Goal: Communication & Community: Answer question/provide support

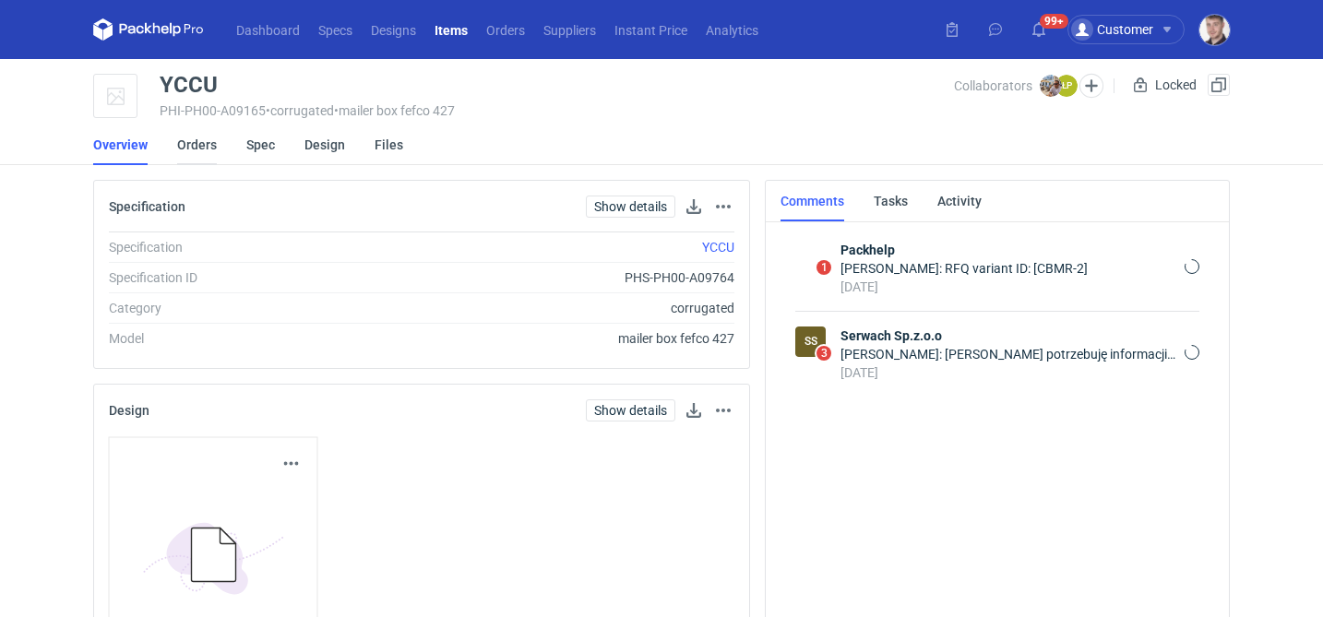
click at [200, 153] on link "Orders" at bounding box center [197, 145] width 40 height 41
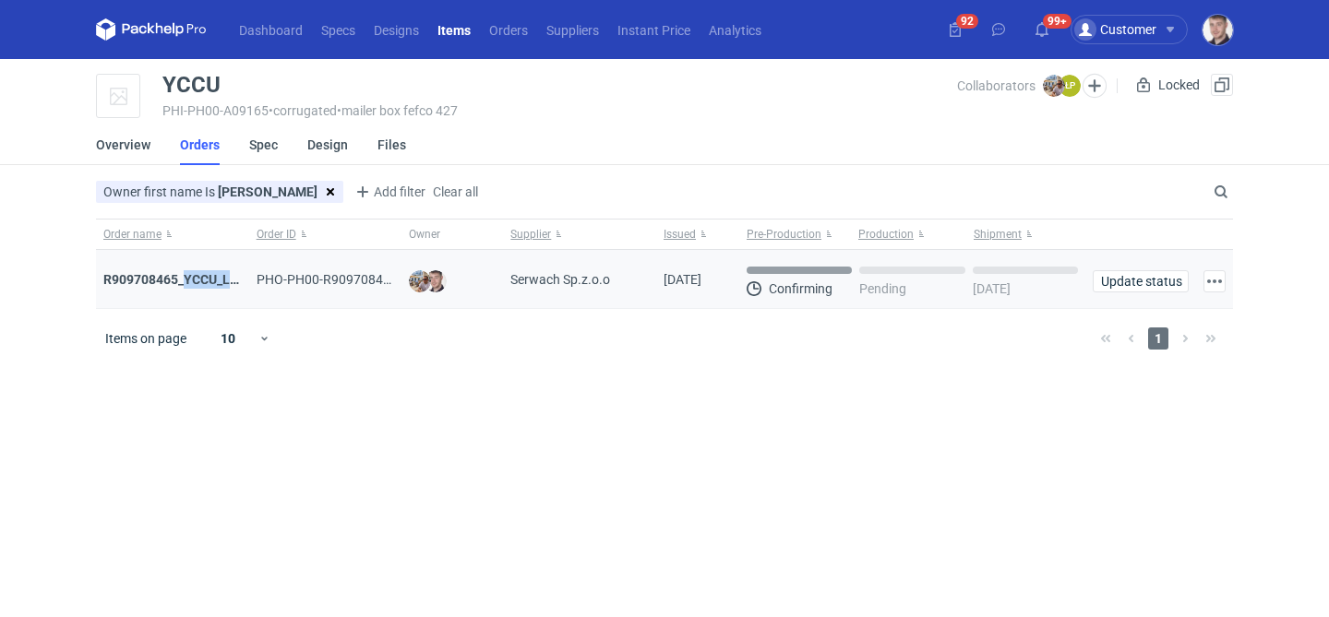
click at [184, 289] on div "R909708465_YCCU_LQIN" at bounding box center [172, 279] width 153 height 59
click at [197, 281] on strong "R909708465_YCCU_LQIN" at bounding box center [177, 279] width 149 height 15
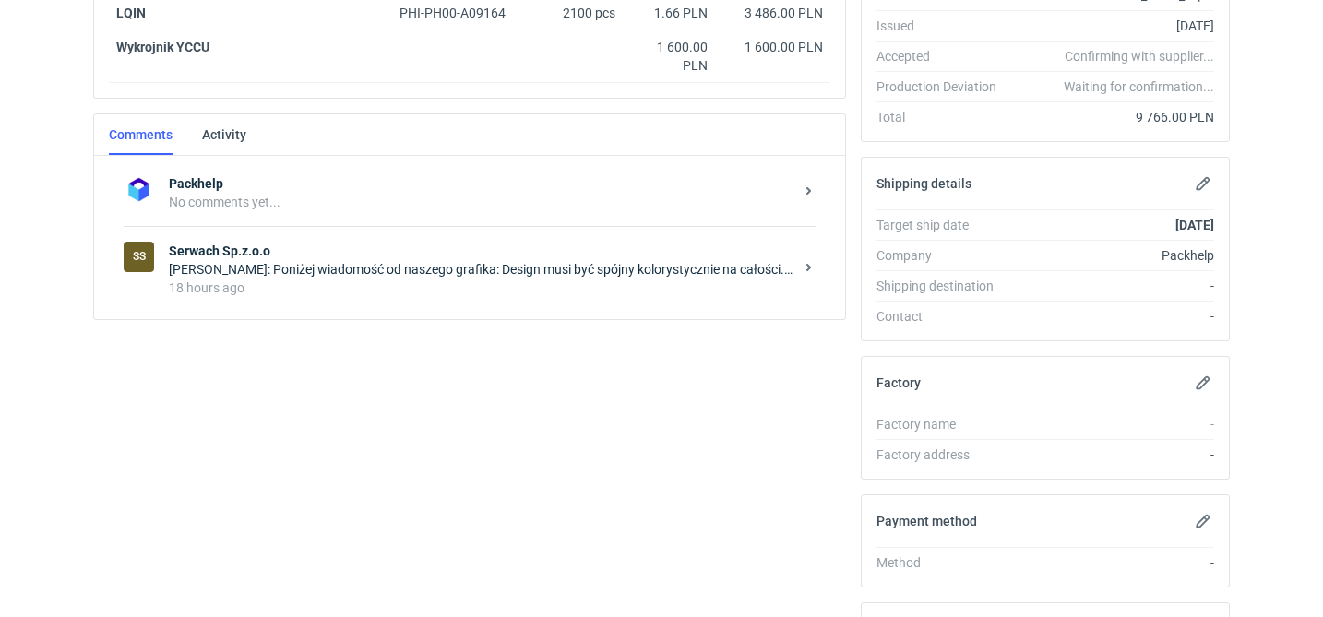
click at [398, 282] on div "18 hours ago" at bounding box center [481, 288] width 625 height 18
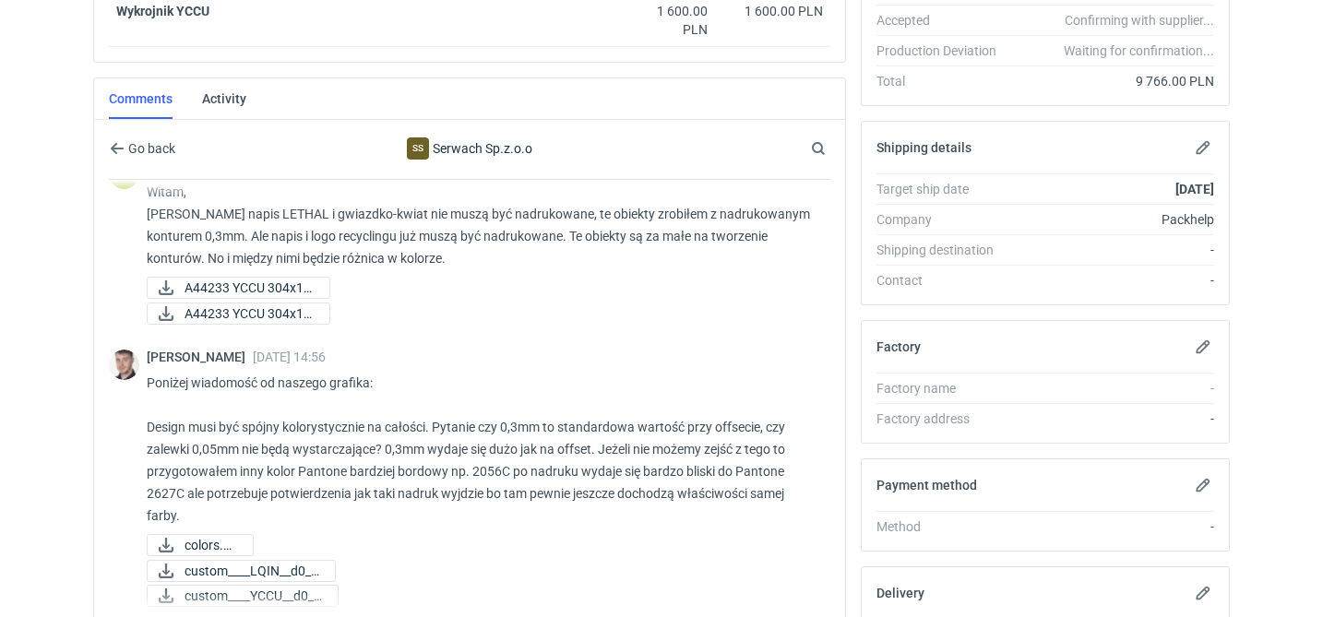
scroll to position [724, 0]
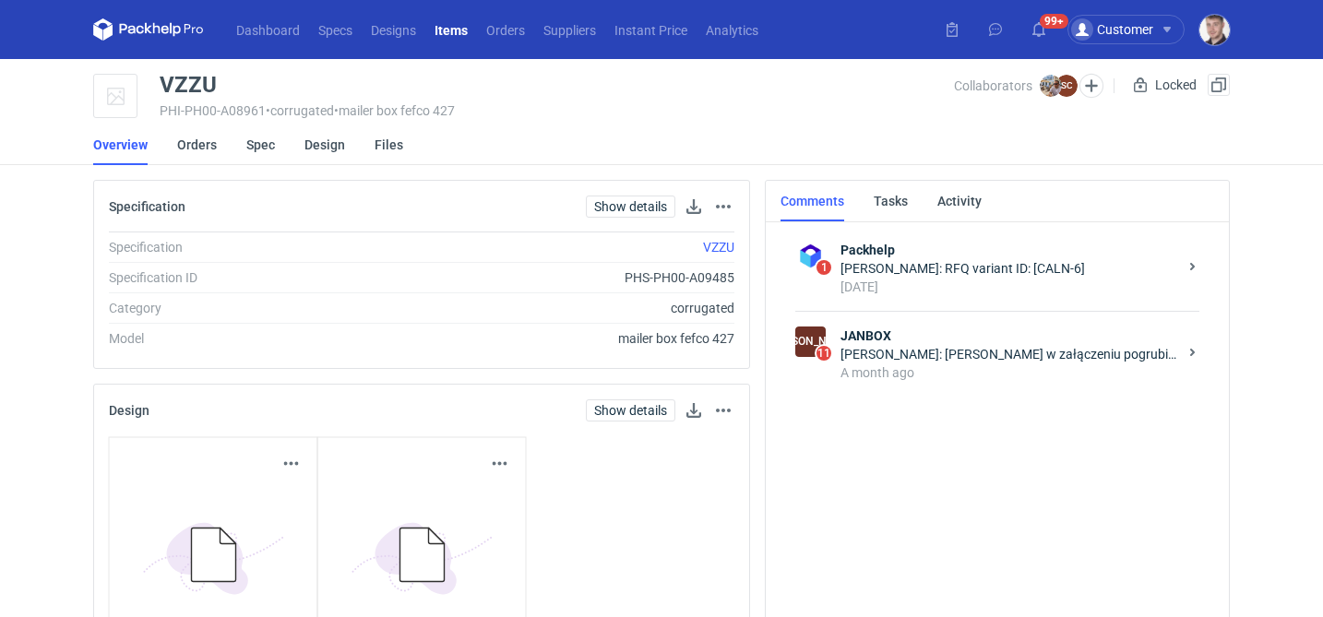
click at [223, 146] on li "Orders" at bounding box center [211, 145] width 69 height 41
click at [219, 146] on li "Orders" at bounding box center [211, 145] width 69 height 41
click at [209, 146] on link "Orders" at bounding box center [197, 145] width 40 height 41
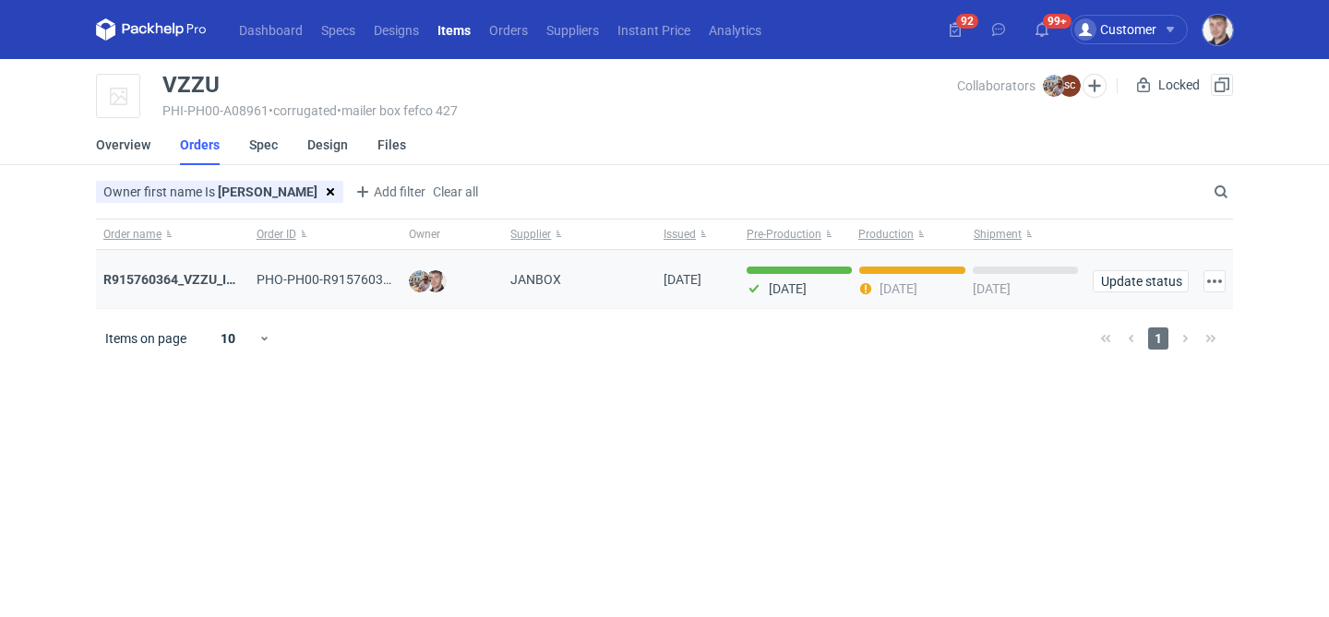
click at [185, 269] on div "R915760364_VZZU_IOFY" at bounding box center [172, 279] width 153 height 59
click at [180, 273] on strong "R915760364_VZZU_IOFY" at bounding box center [177, 279] width 148 height 15
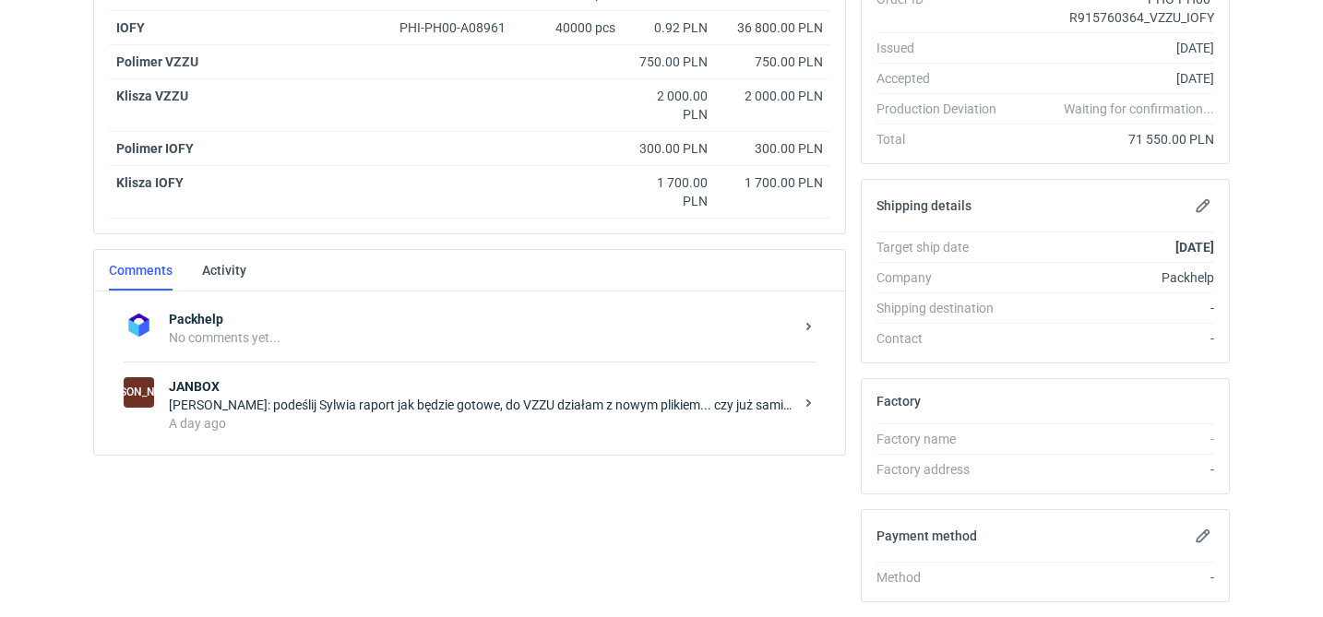
scroll to position [392, 0]
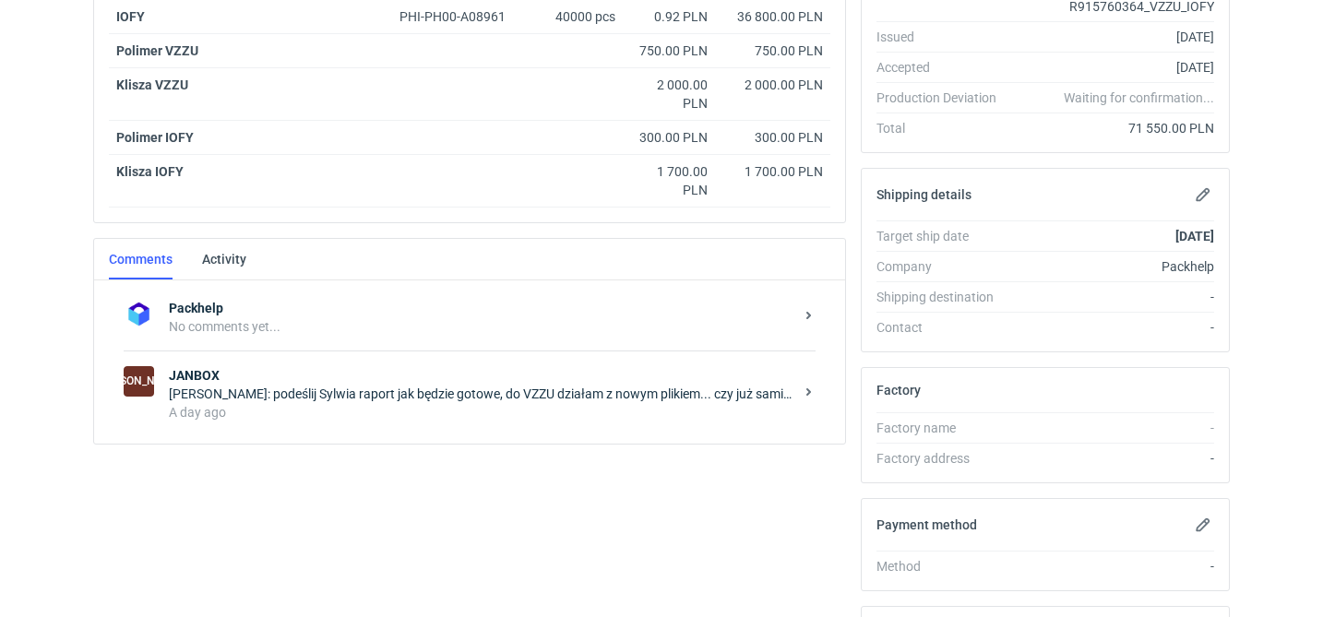
click at [309, 386] on div "Maciej Sikora: podeślij Sylwia raport jak będzie gotowe, do VZZU działam z nowy…" at bounding box center [481, 394] width 625 height 18
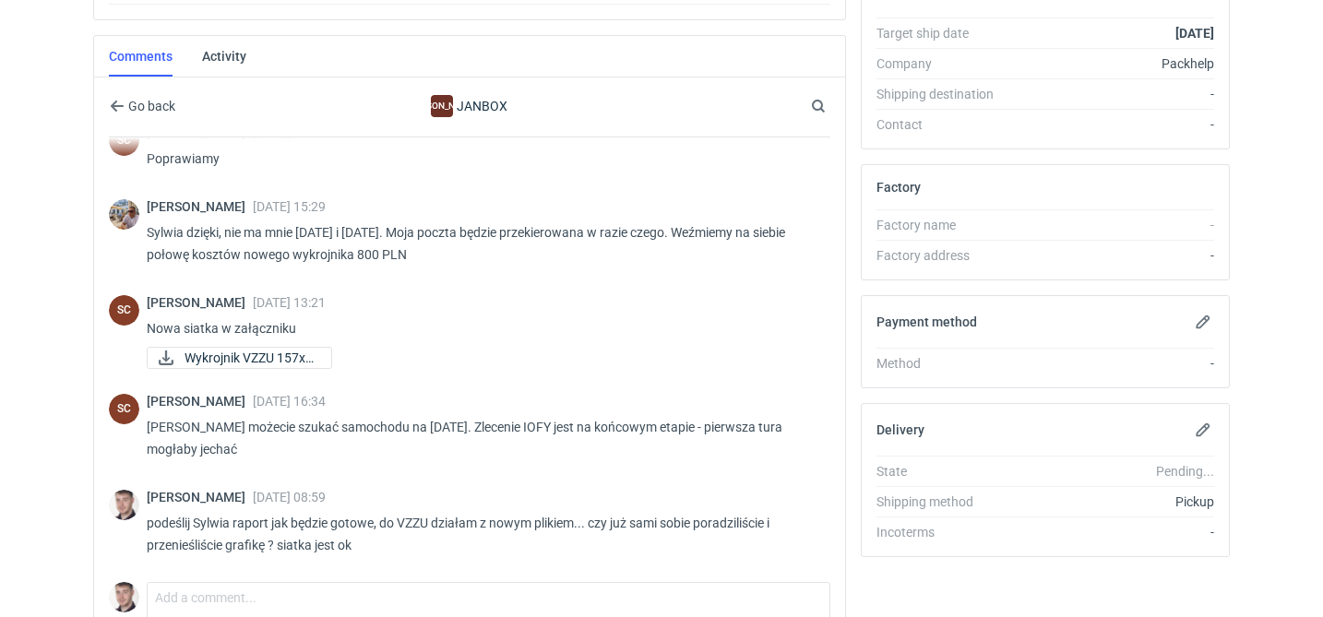
scroll to position [597, 0]
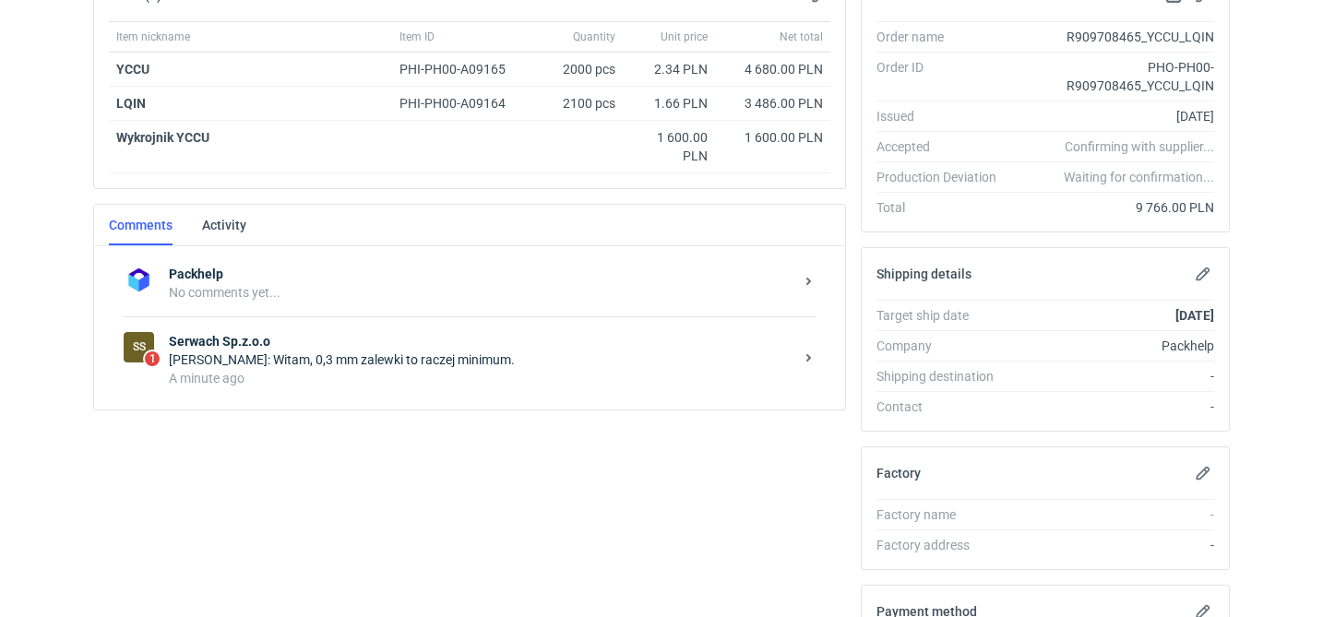
click at [386, 360] on div "Łukasz Postawa: Witam, 0,3 mm zalewki to raczej minimum." at bounding box center [481, 360] width 625 height 18
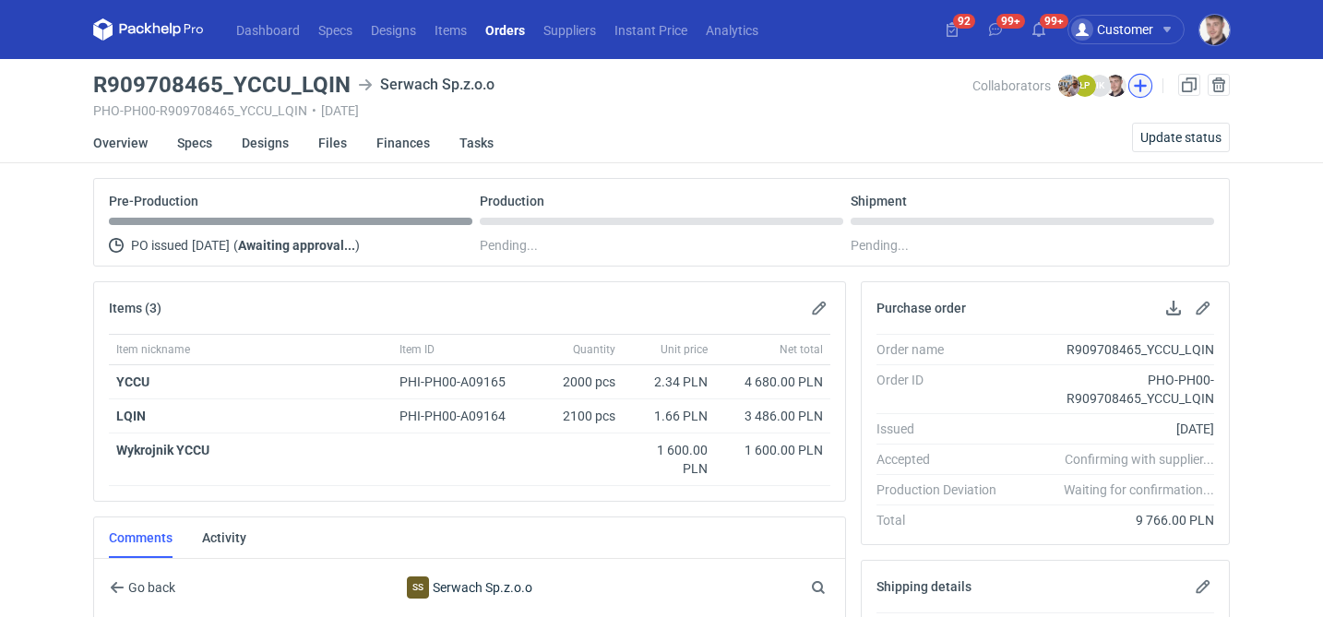
click at [1137, 92] on button "button" at bounding box center [1140, 86] width 24 height 24
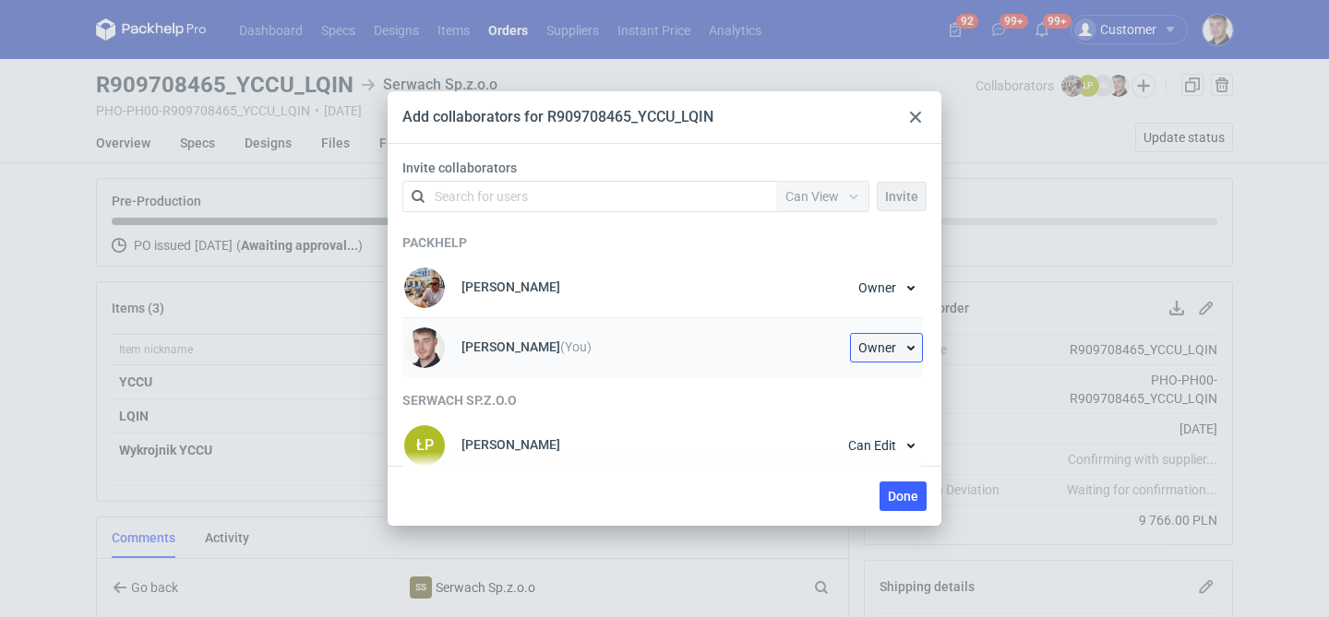
click at [884, 343] on span "Owner" at bounding box center [877, 347] width 38 height 13
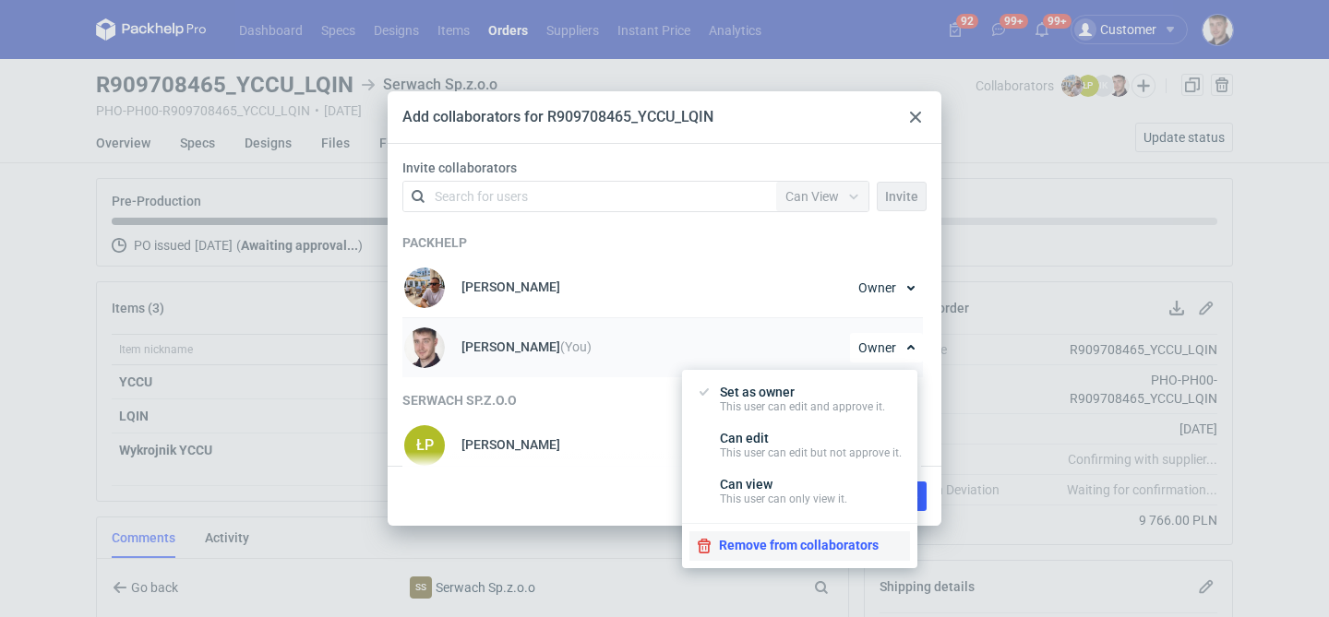
click at [773, 546] on button "Remove from collaborators" at bounding box center [799, 546] width 221 height 30
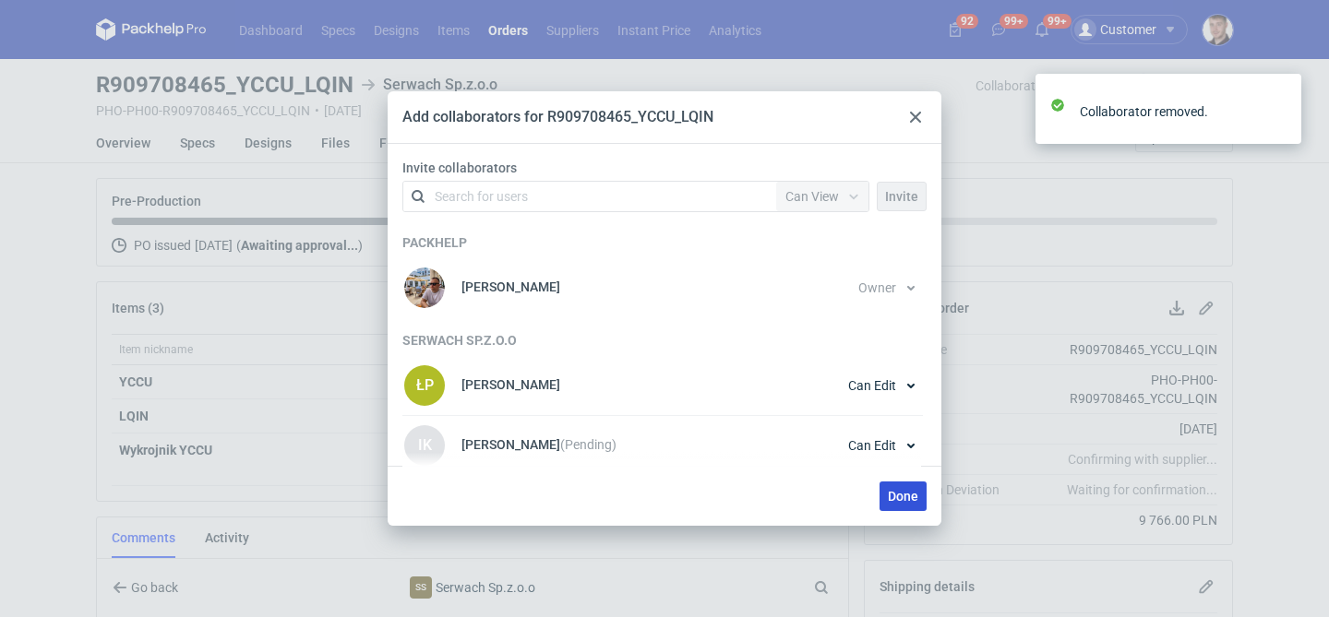
click at [903, 501] on span "Done" at bounding box center [903, 496] width 30 height 13
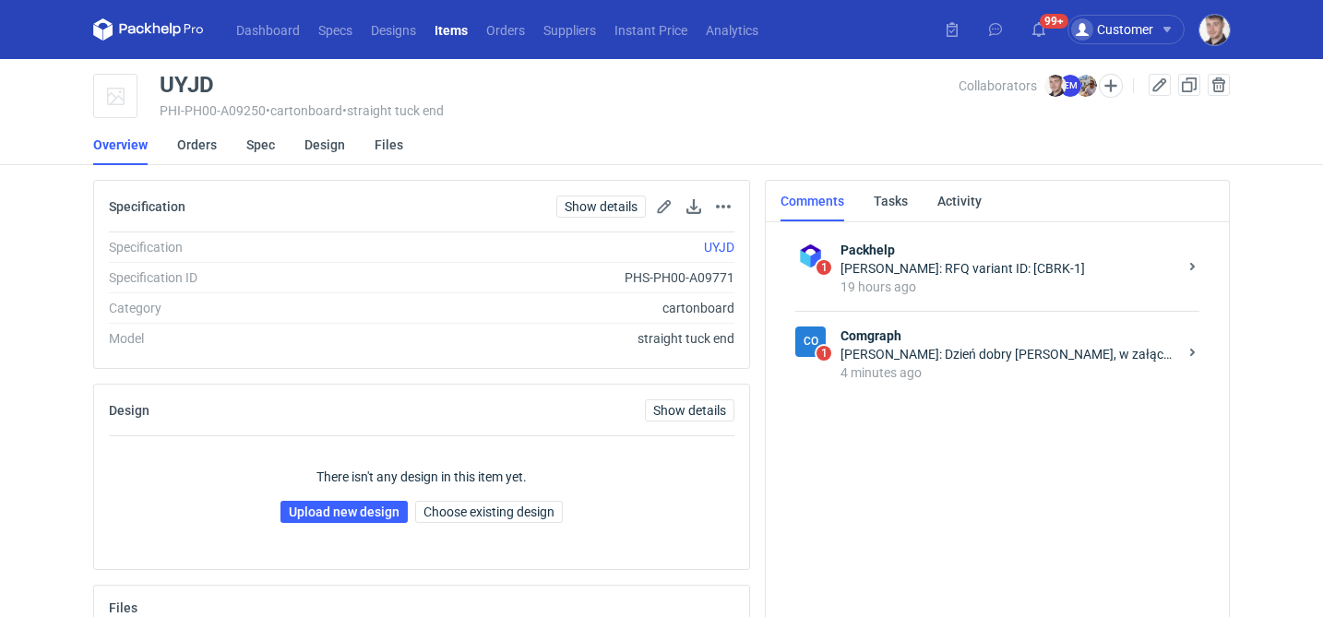
click at [933, 371] on div "4 minutes ago" at bounding box center [1009, 373] width 337 height 18
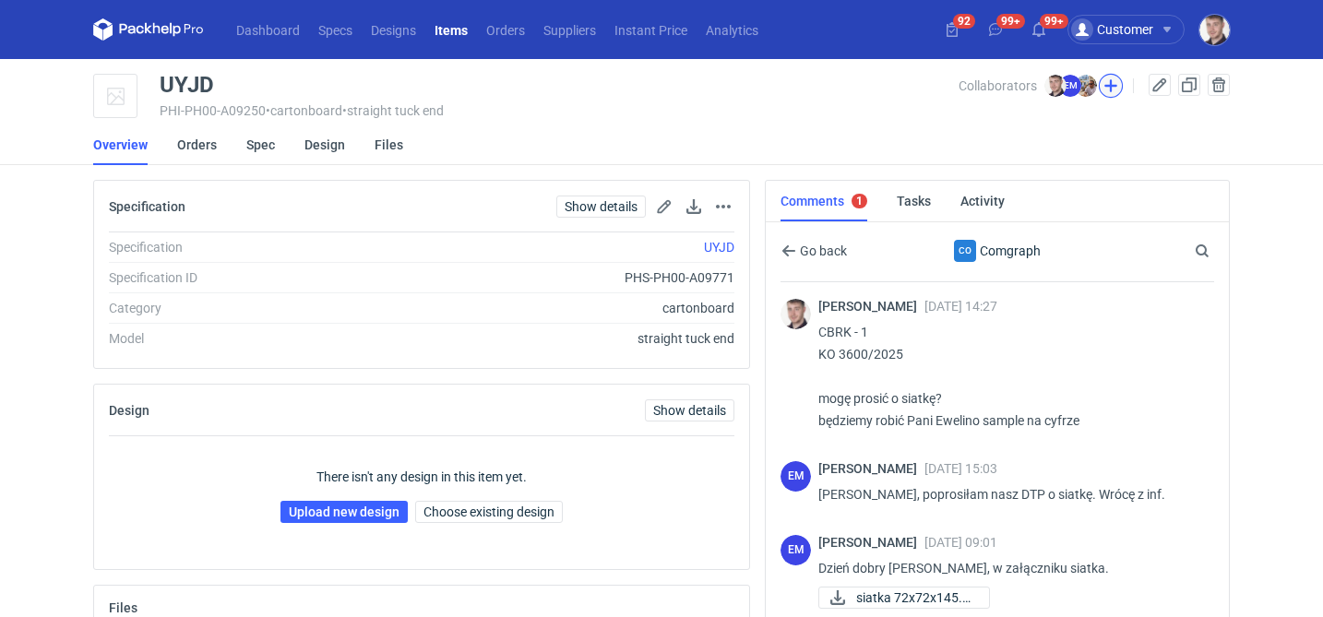
click at [1118, 87] on button "button" at bounding box center [1111, 86] width 24 height 24
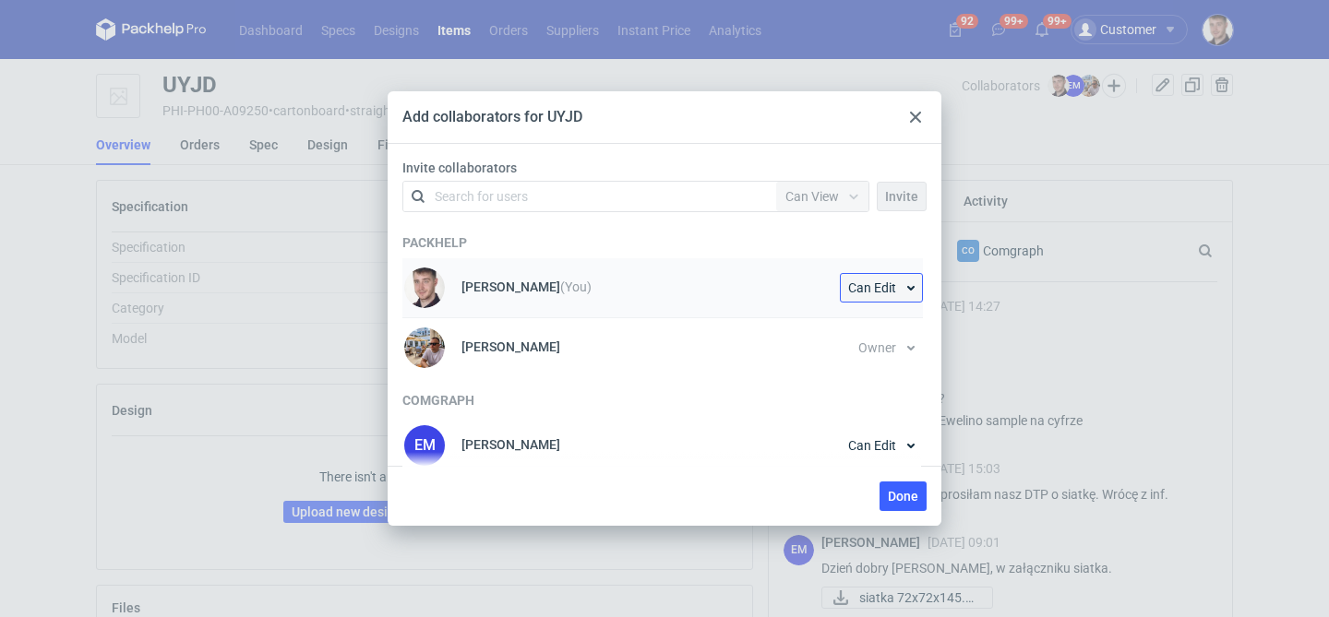
click at [869, 286] on span "Can Edit" at bounding box center [872, 287] width 48 height 13
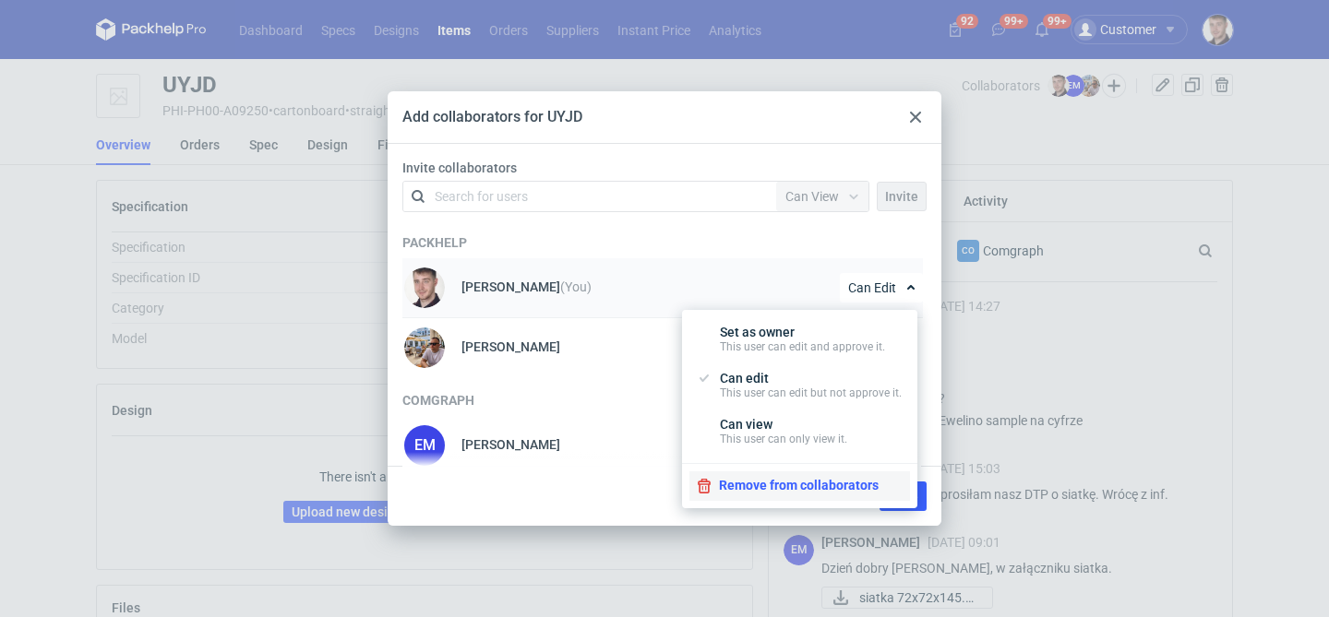
click at [783, 473] on button "Remove from collaborators" at bounding box center [799, 487] width 221 height 30
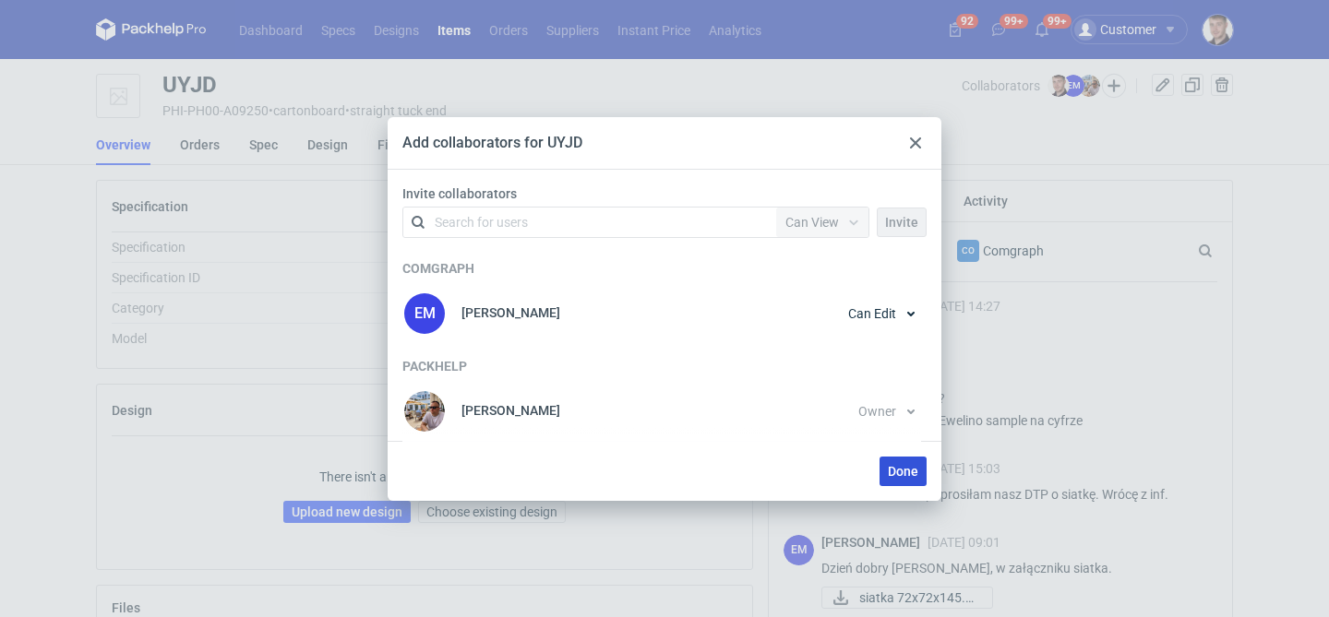
click at [913, 469] on span "Done" at bounding box center [903, 471] width 30 height 13
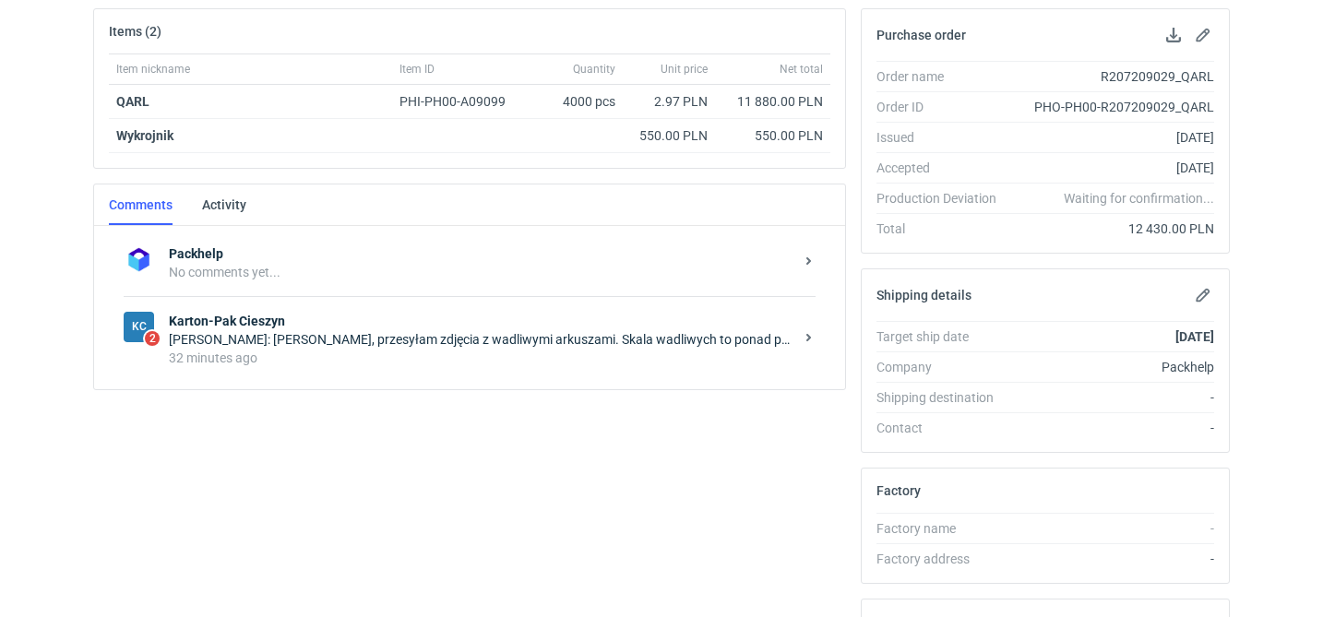
click at [499, 331] on div "[PERSON_NAME]: [PERSON_NAME], przesyłam zdjęcia z wadliwymi arkuszami. Skala wa…" at bounding box center [481, 339] width 625 height 18
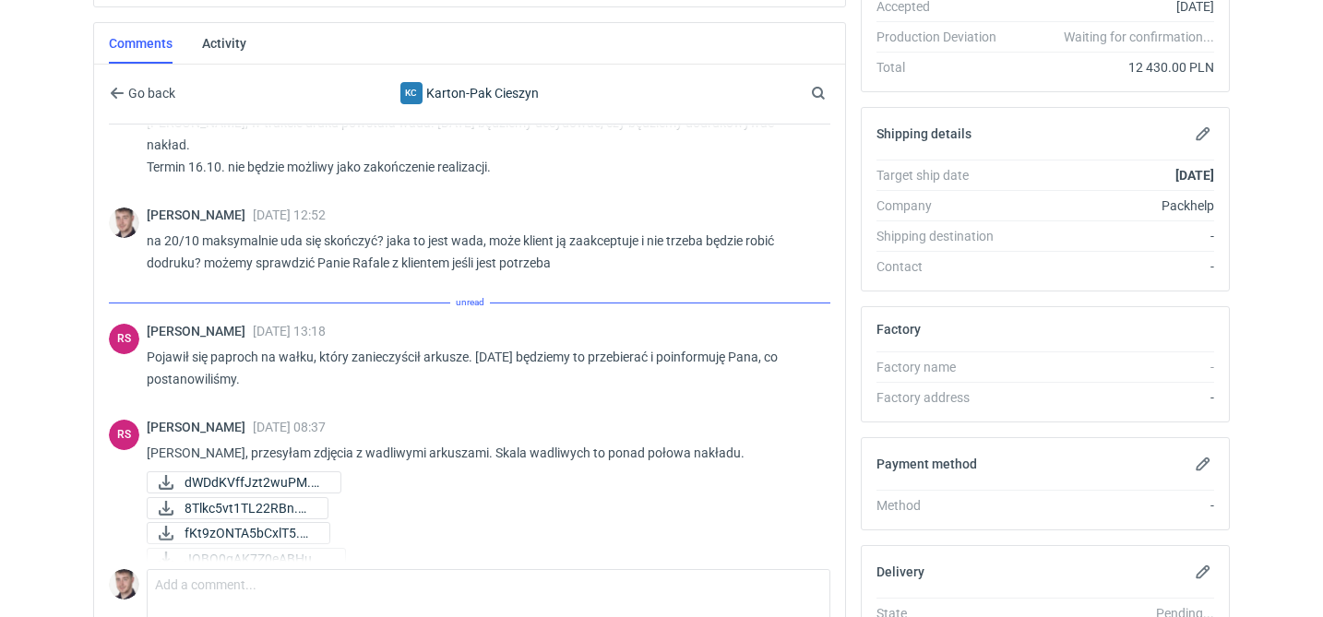
scroll to position [1083, 0]
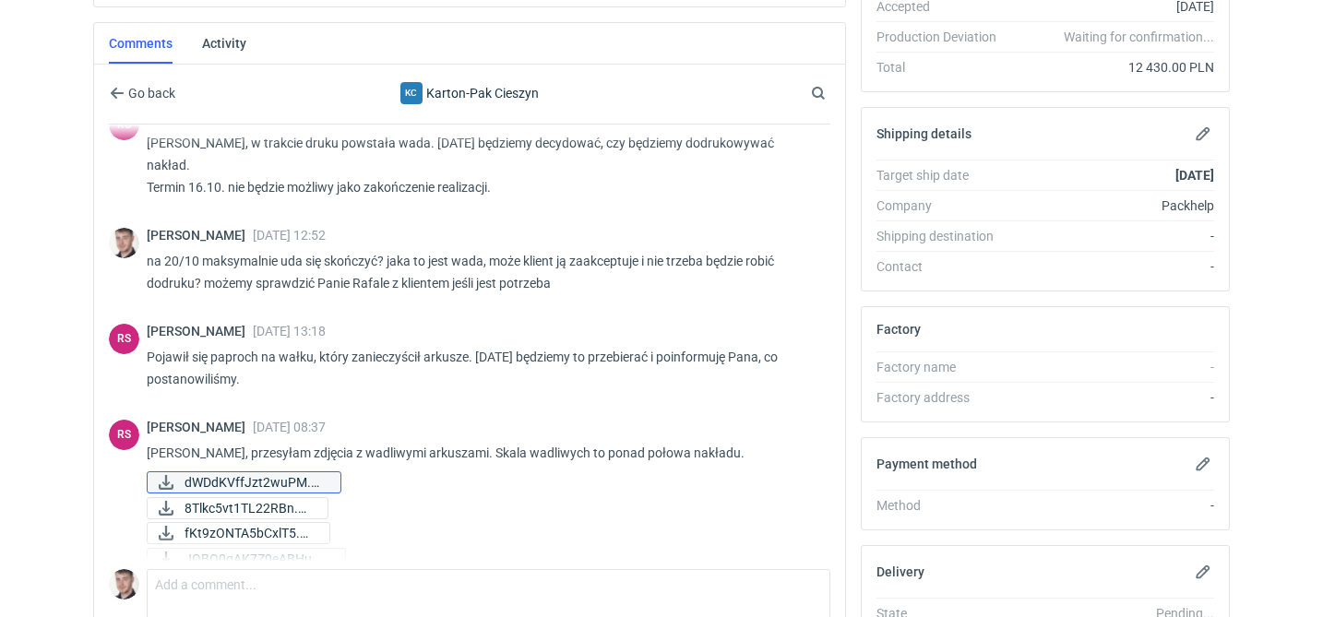
click at [299, 472] on span "dWDdKVffJzt2wuPM.png" at bounding box center [255, 482] width 141 height 20
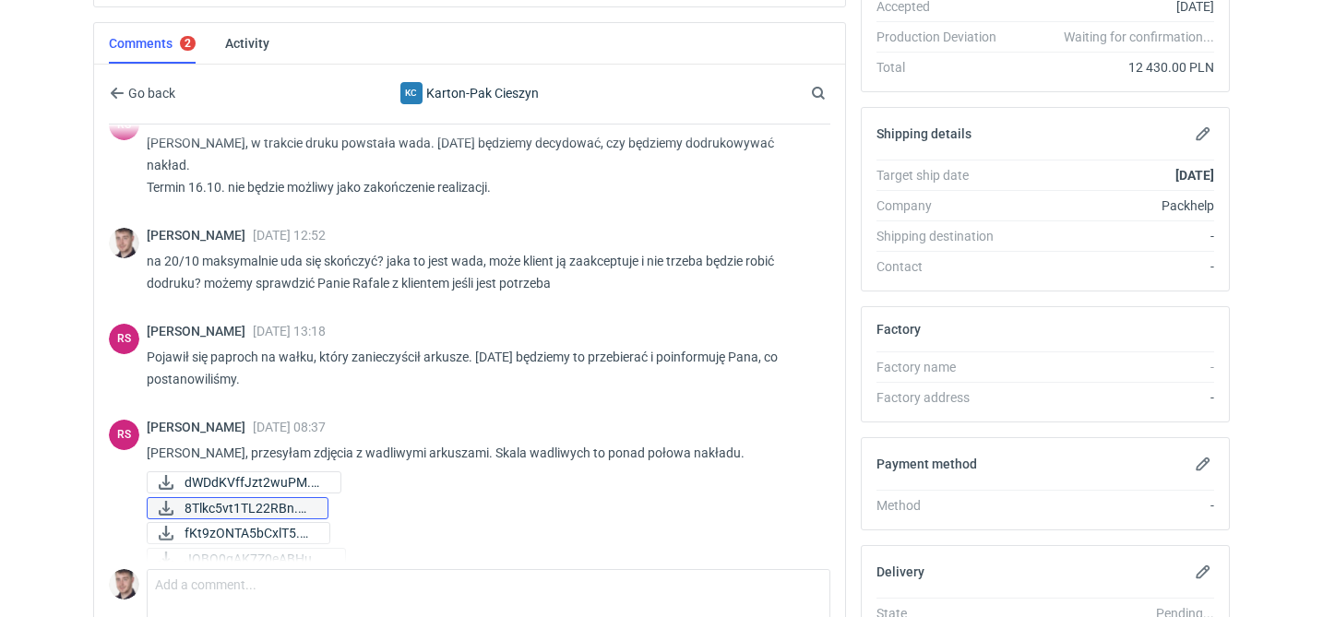
click at [304, 498] on span "8Tlkc5vt1TL22RBn.png" at bounding box center [249, 508] width 128 height 20
click at [301, 523] on span "fKt9zONTA5bCxlT5.png" at bounding box center [250, 533] width 130 height 20
click at [314, 549] on span "JOBO0qAK7Z0eABHu.png" at bounding box center [258, 559] width 146 height 20
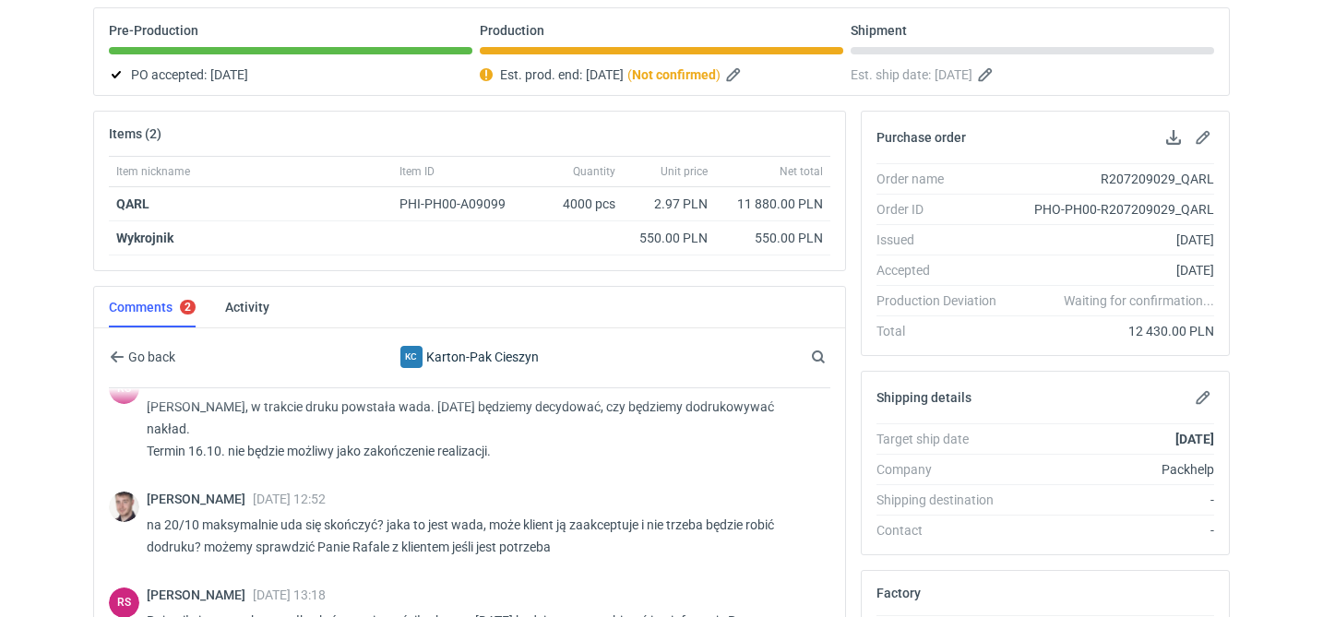
scroll to position [0, 0]
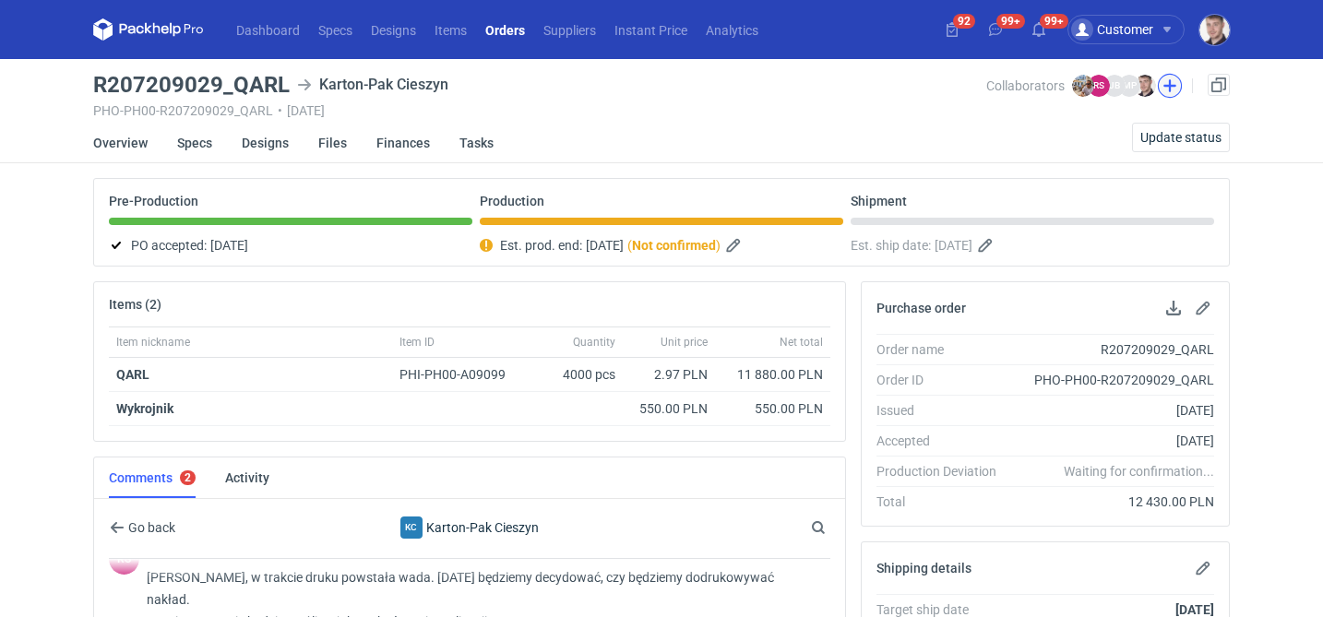
click at [1166, 90] on button "button" at bounding box center [1170, 86] width 24 height 24
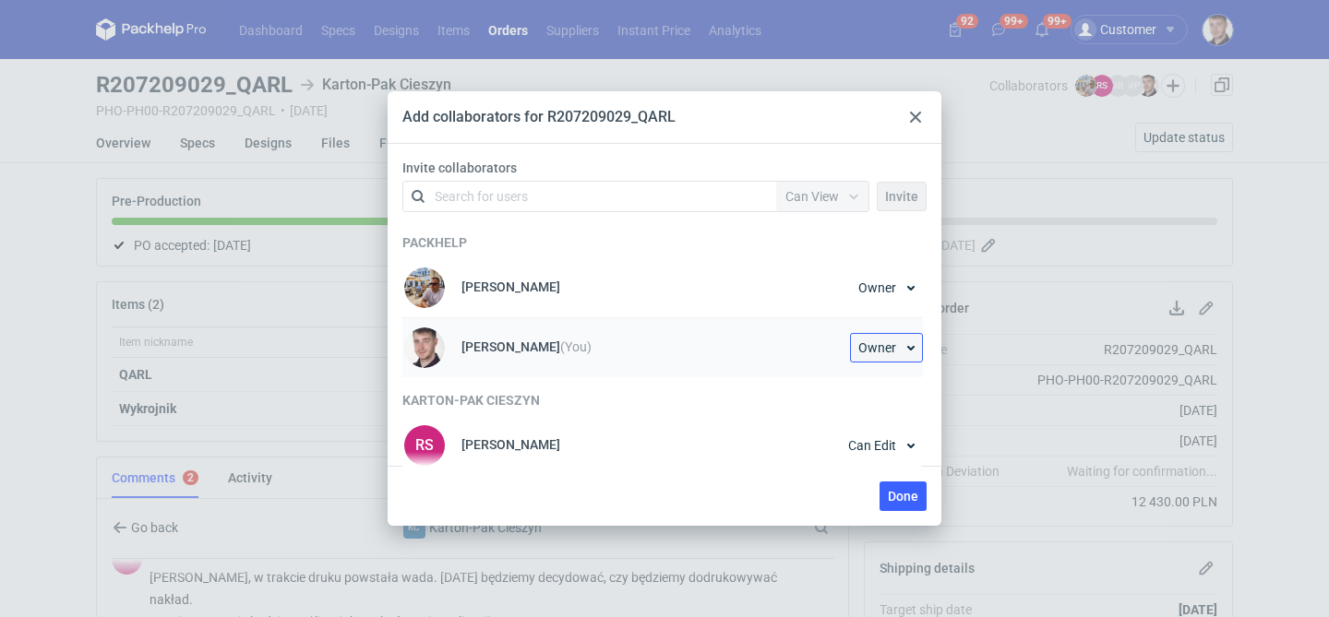
click at [884, 352] on span "Owner" at bounding box center [877, 347] width 38 height 13
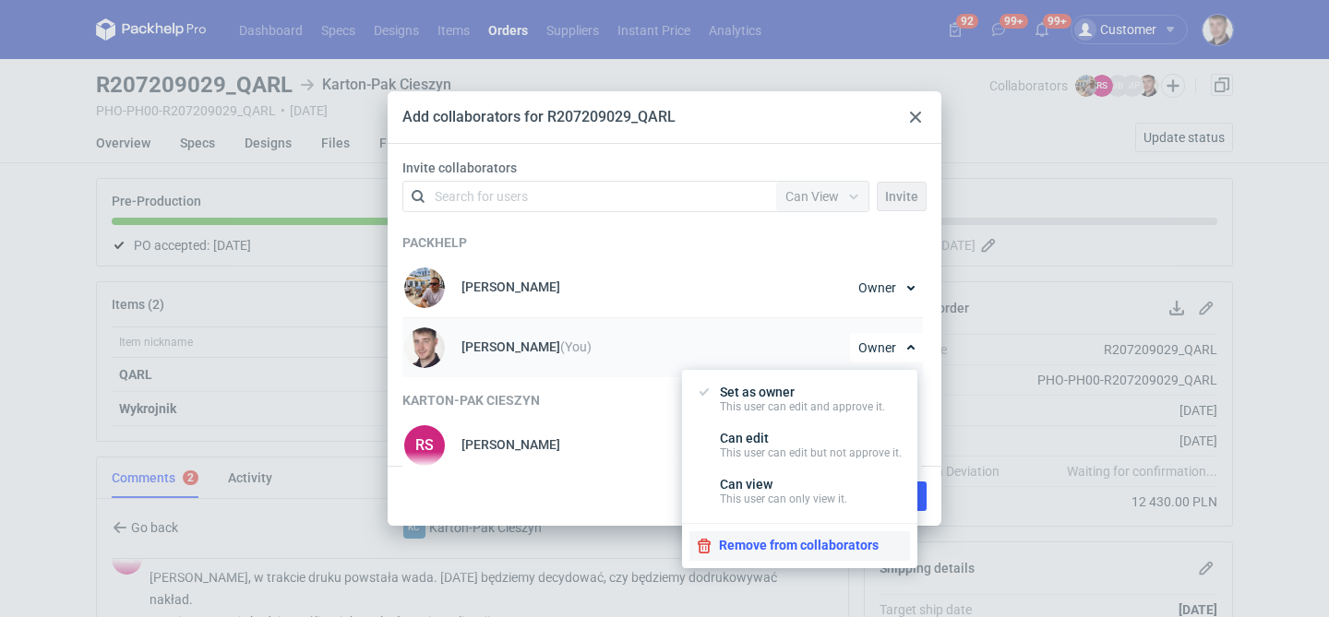
click at [782, 549] on button "Remove from collaborators" at bounding box center [799, 546] width 221 height 30
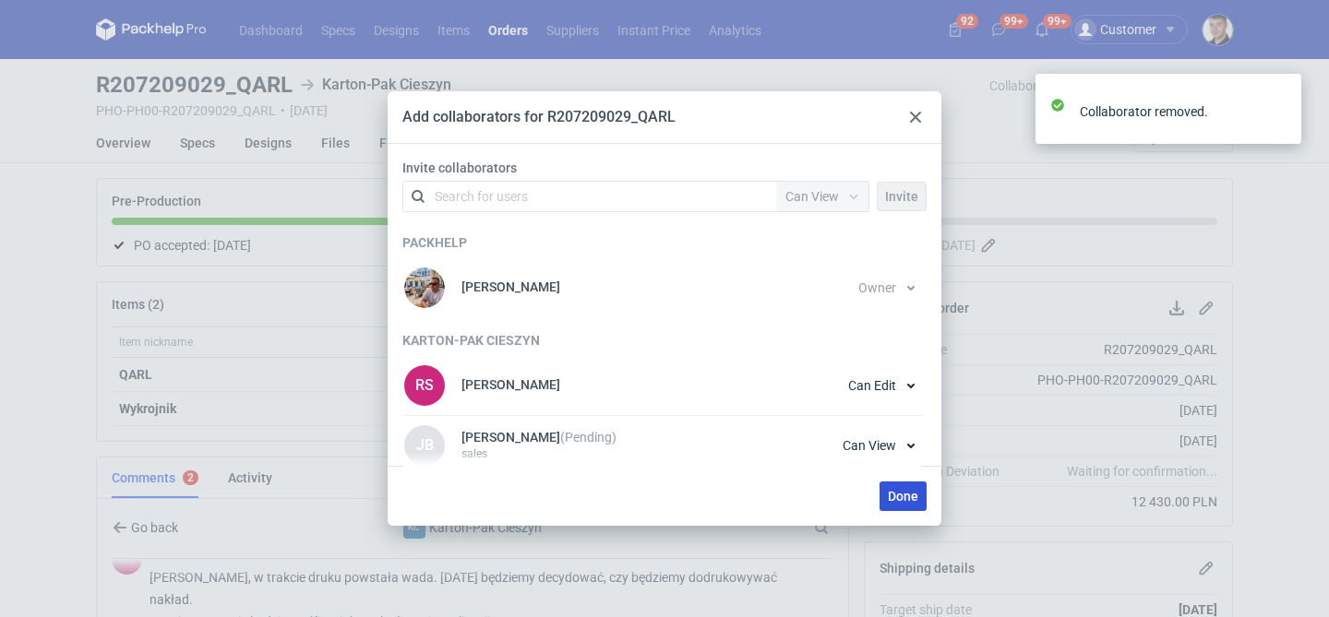
click at [901, 504] on button "Done" at bounding box center [902, 497] width 47 height 30
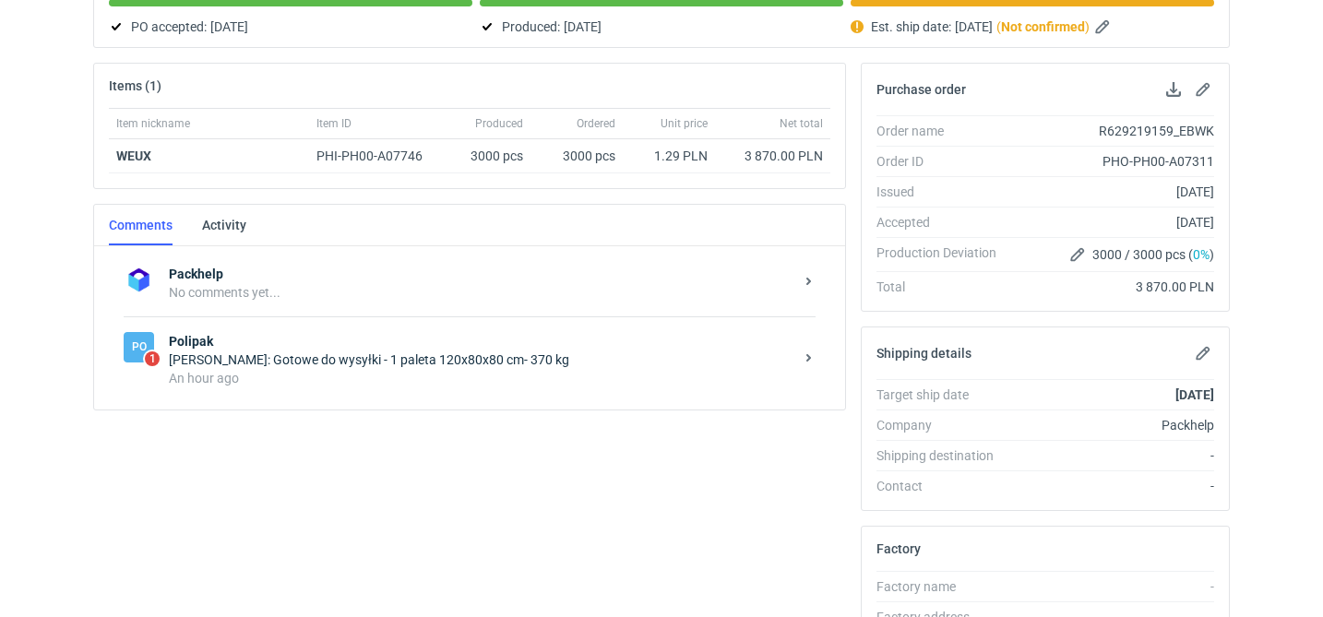
click at [547, 352] on div "Marcin Czarnecki: Gotowe do wysyłki - 1 paleta 120x80x80 cm- 370 kg" at bounding box center [481, 360] width 625 height 18
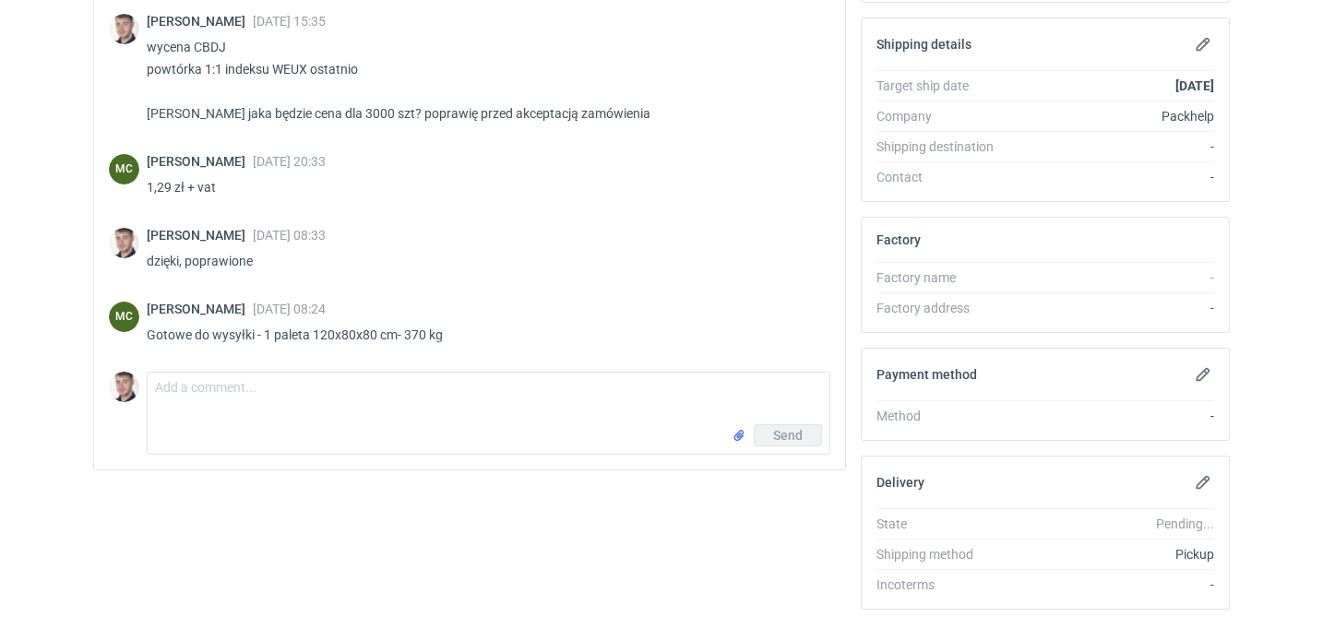
scroll to position [558, 0]
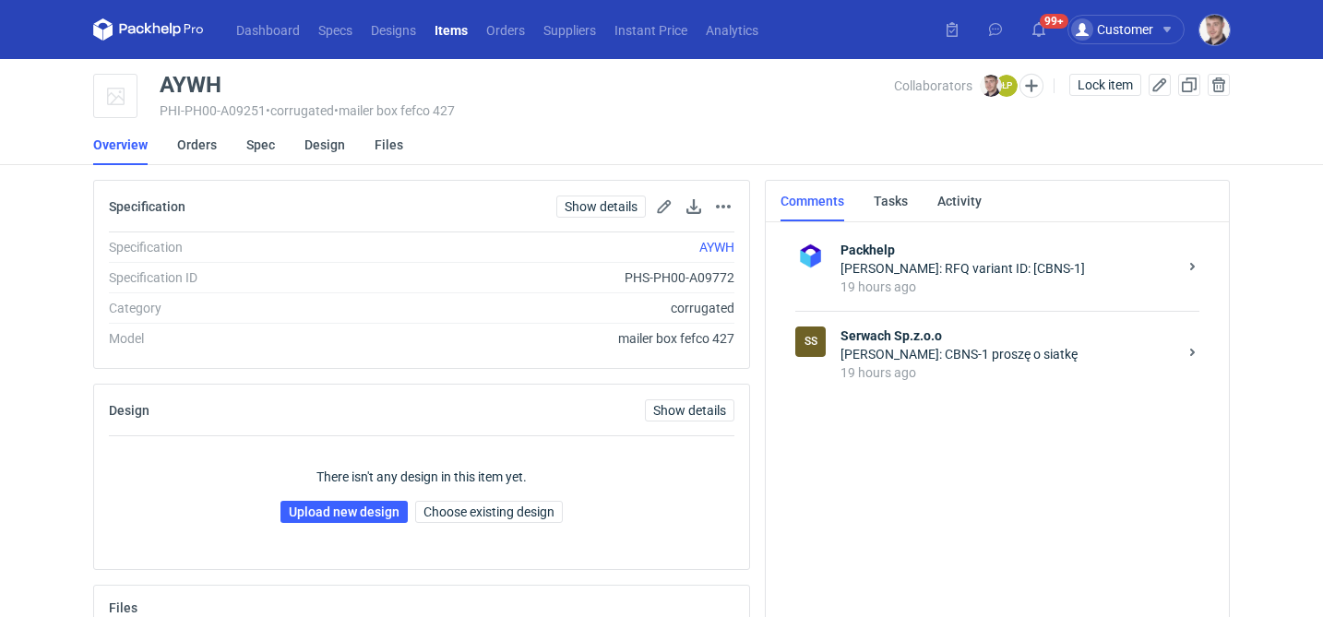
click at [949, 382] on div "19 hours ago" at bounding box center [1009, 373] width 337 height 18
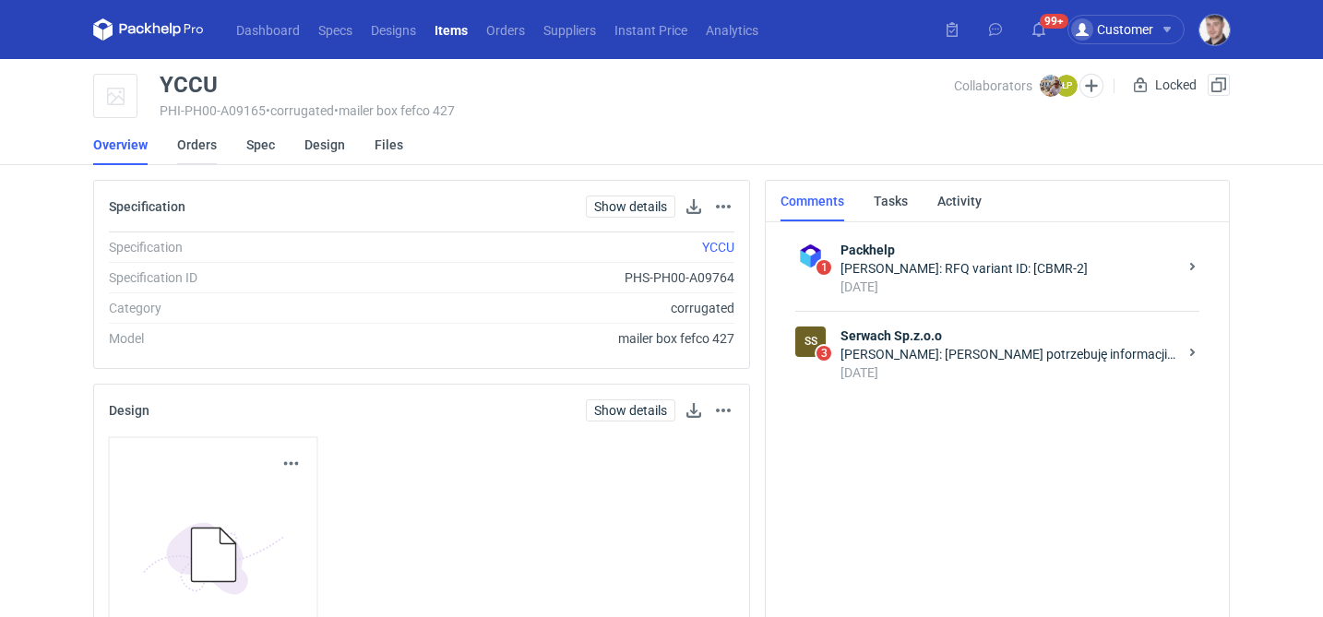
click at [200, 150] on link "Orders" at bounding box center [197, 145] width 40 height 41
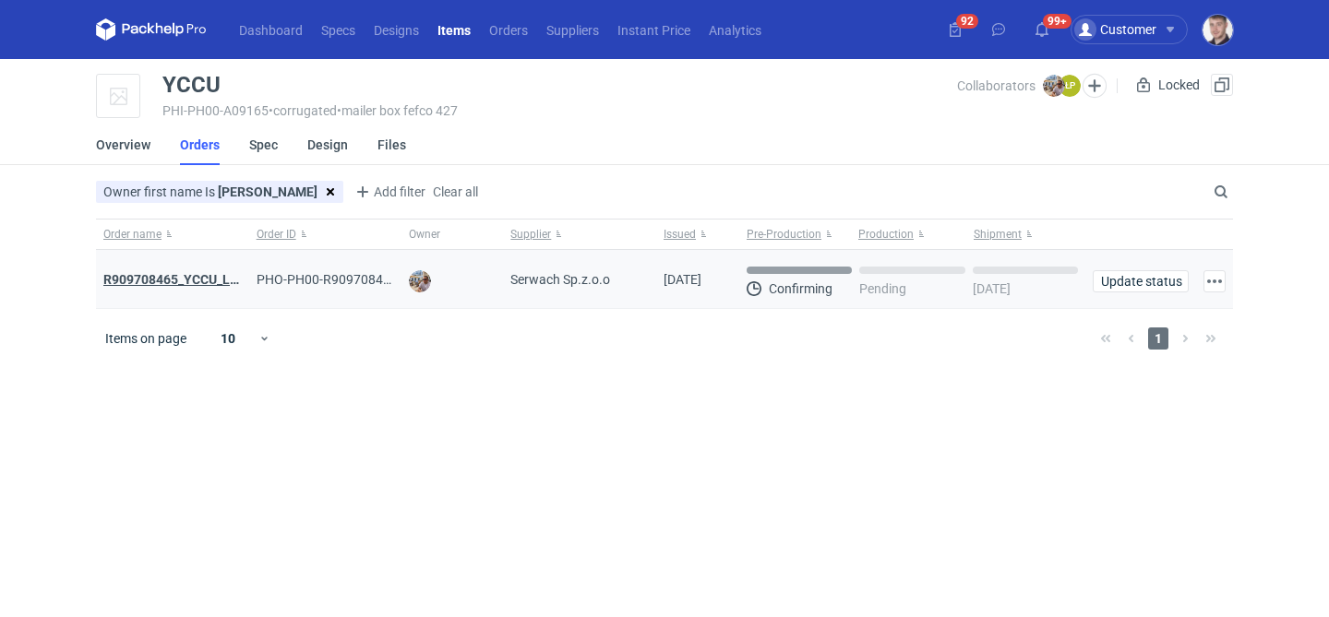
click at [178, 279] on strong "R909708465_YCCU_LQIN" at bounding box center [177, 279] width 149 height 15
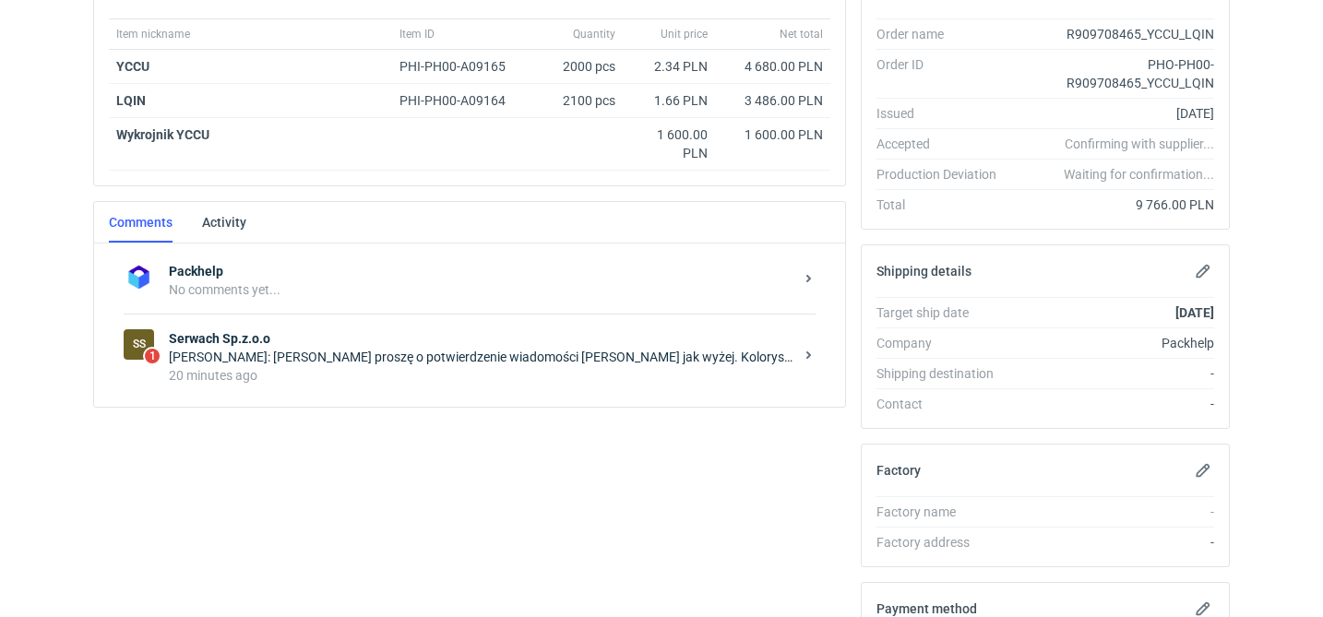
scroll to position [407, 0]
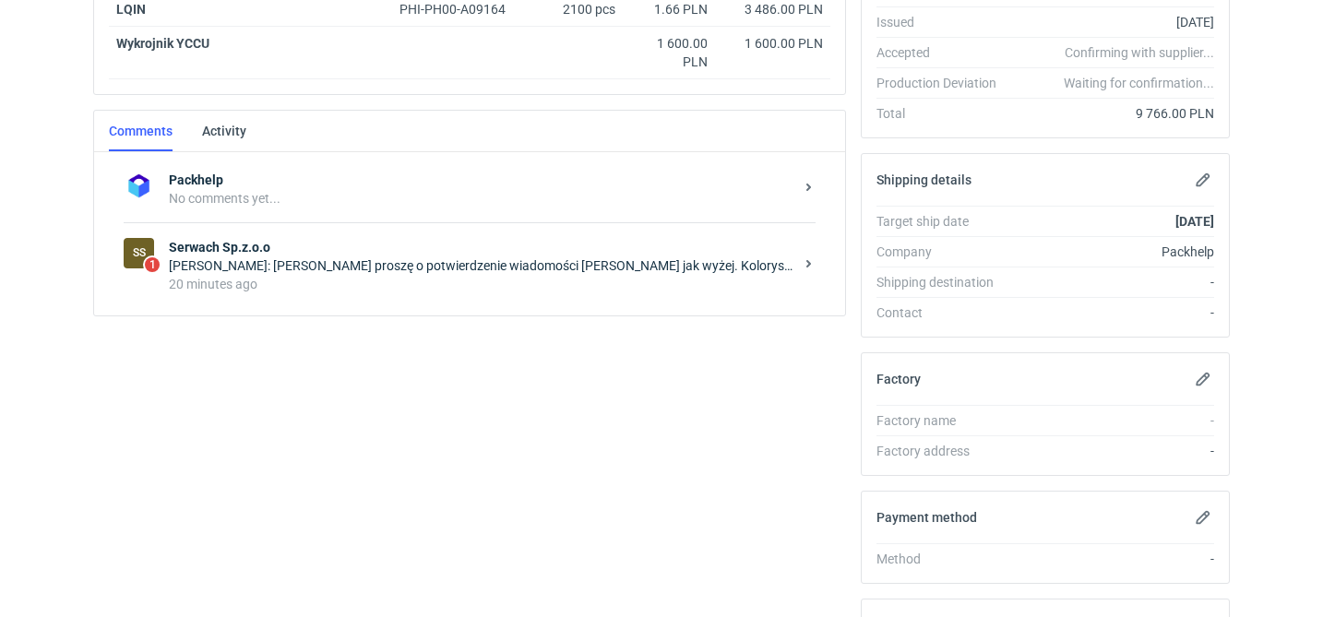
click at [383, 258] on div "Michał Palasek: Panie Łukaszu proszę o potwierdzenie wiadomości Macieja jak wyż…" at bounding box center [481, 266] width 625 height 18
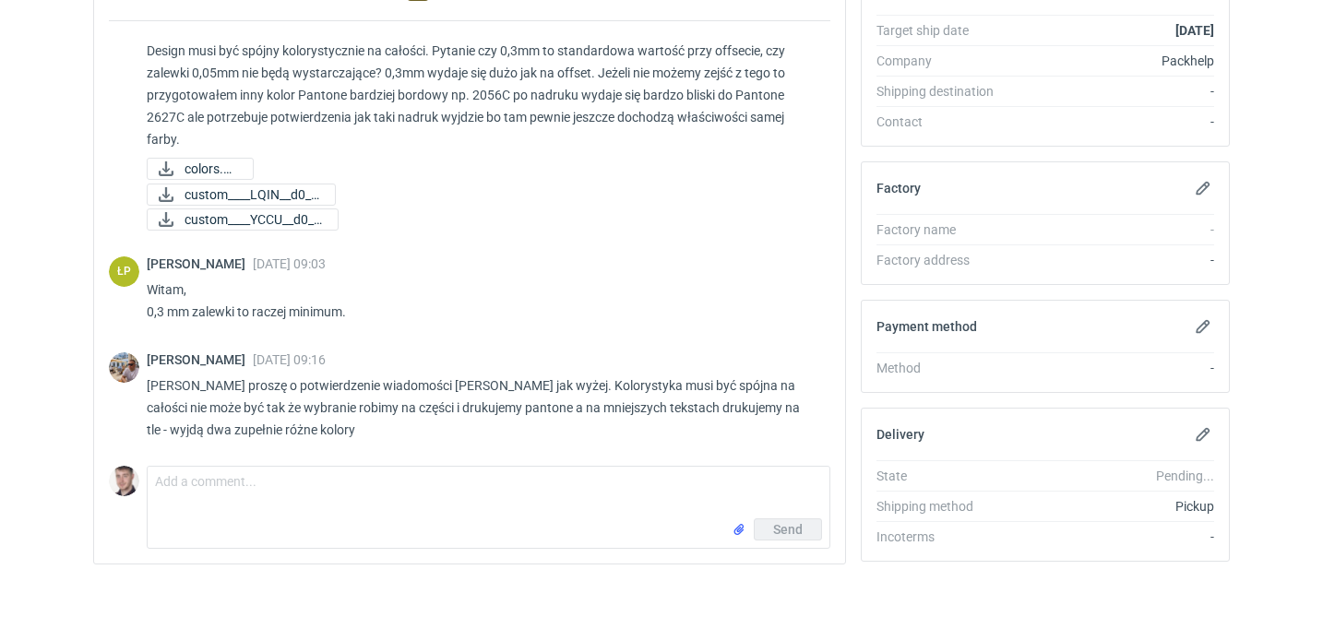
scroll to position [619, 0]
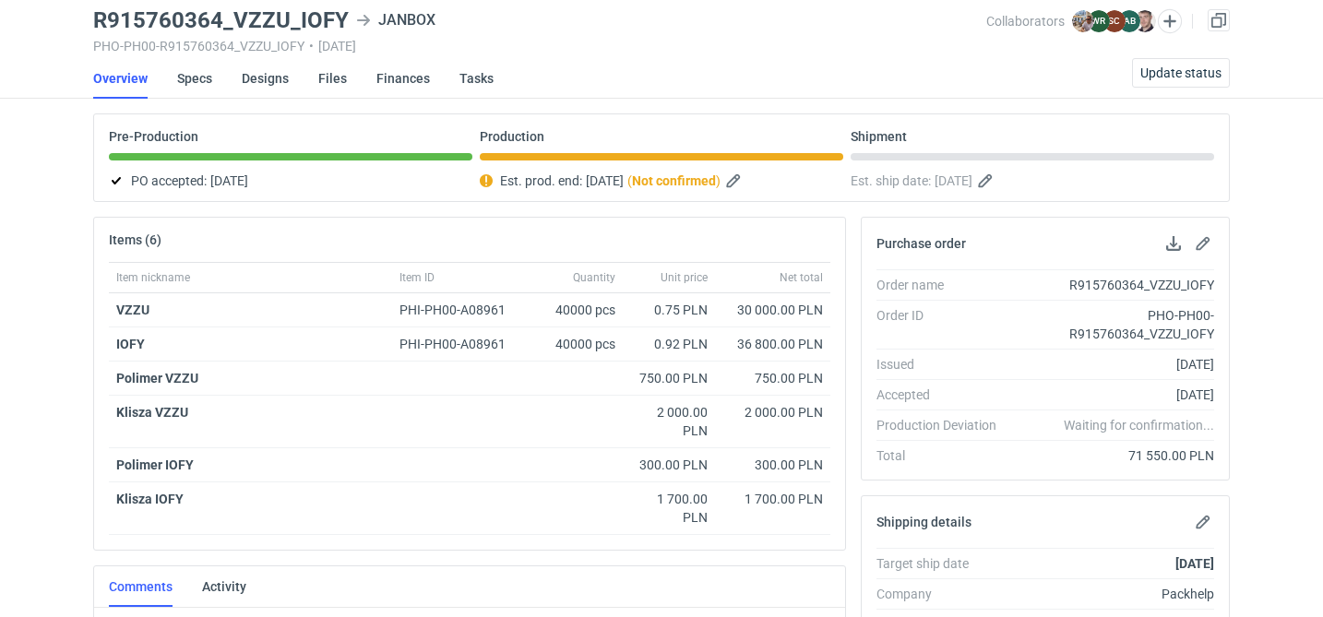
scroll to position [310, 0]
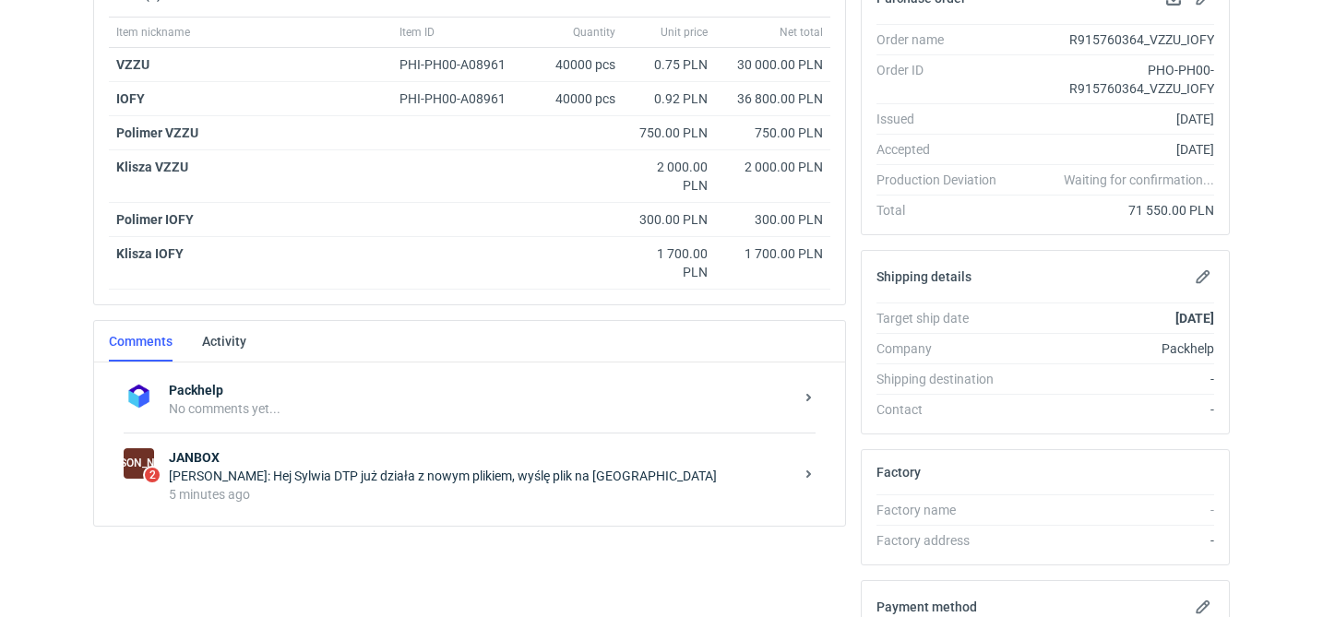
click at [416, 464] on strong "JANBOX" at bounding box center [481, 457] width 625 height 18
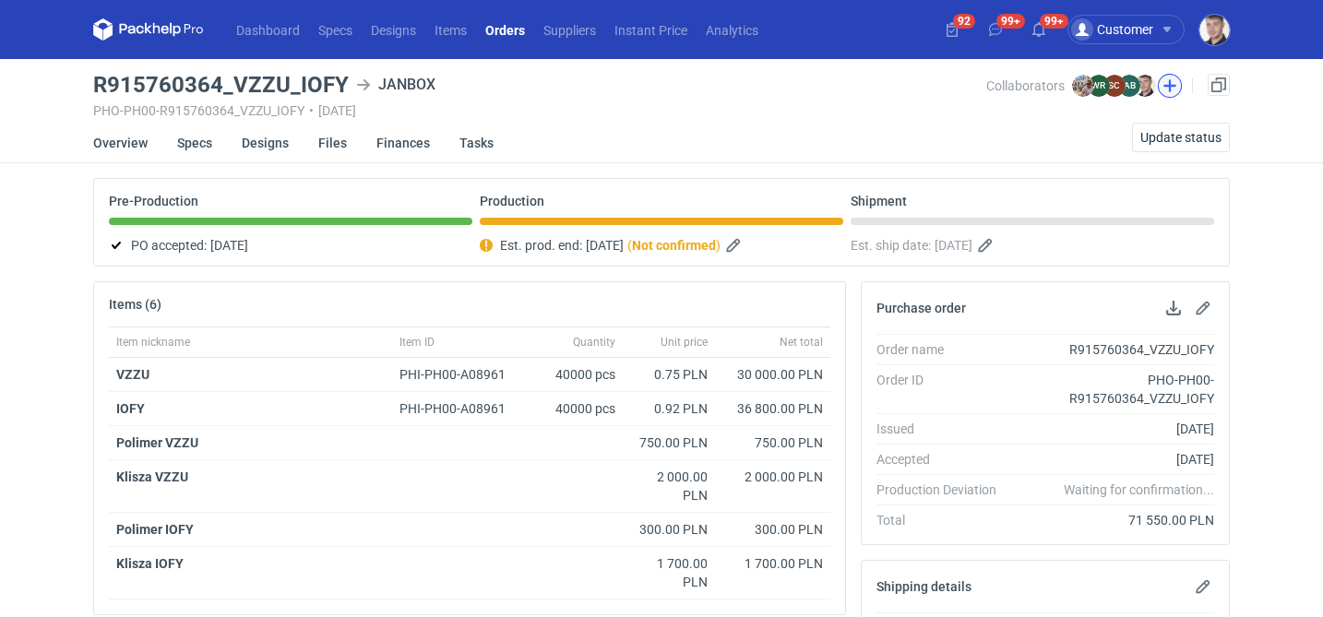
click at [1170, 91] on button "button" at bounding box center [1170, 86] width 24 height 24
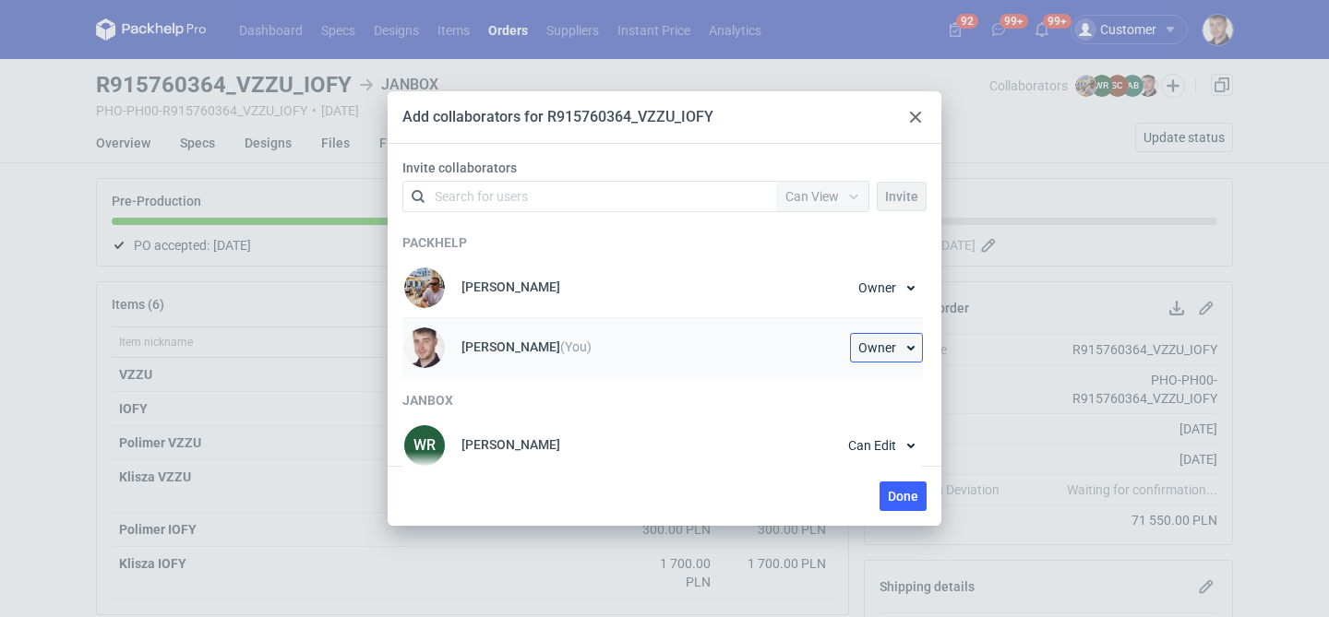
click at [882, 350] on span "Owner" at bounding box center [877, 347] width 38 height 13
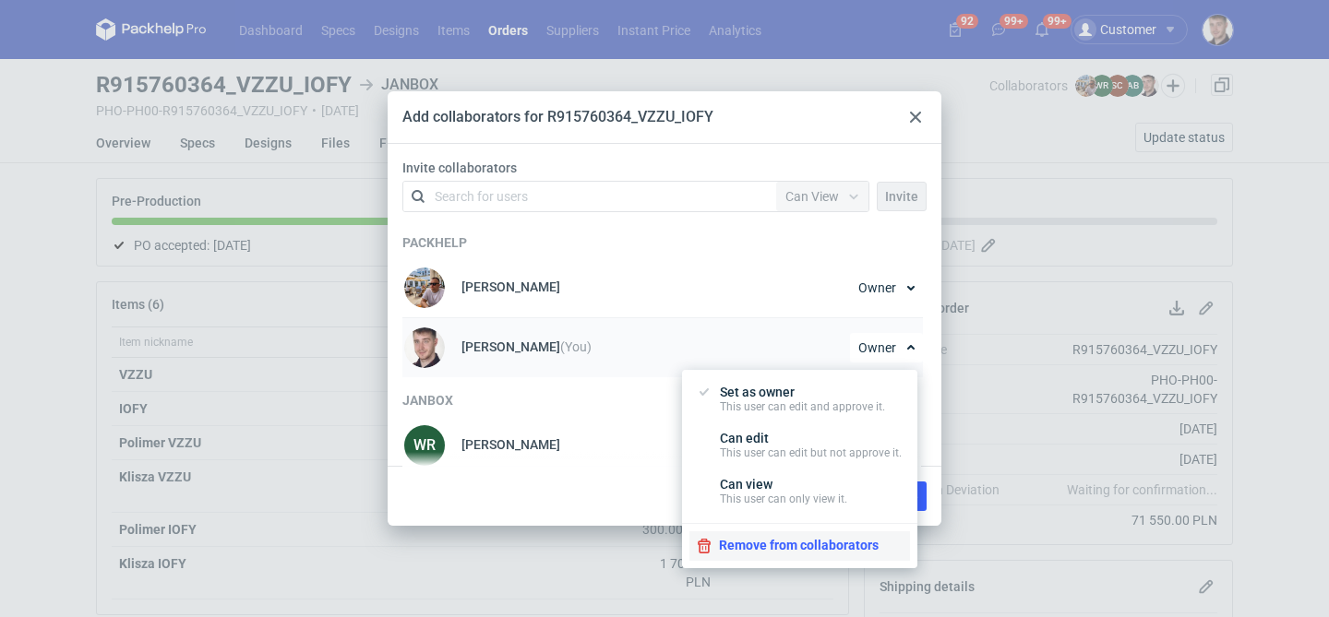
click at [774, 553] on button "Remove from collaborators" at bounding box center [799, 546] width 221 height 30
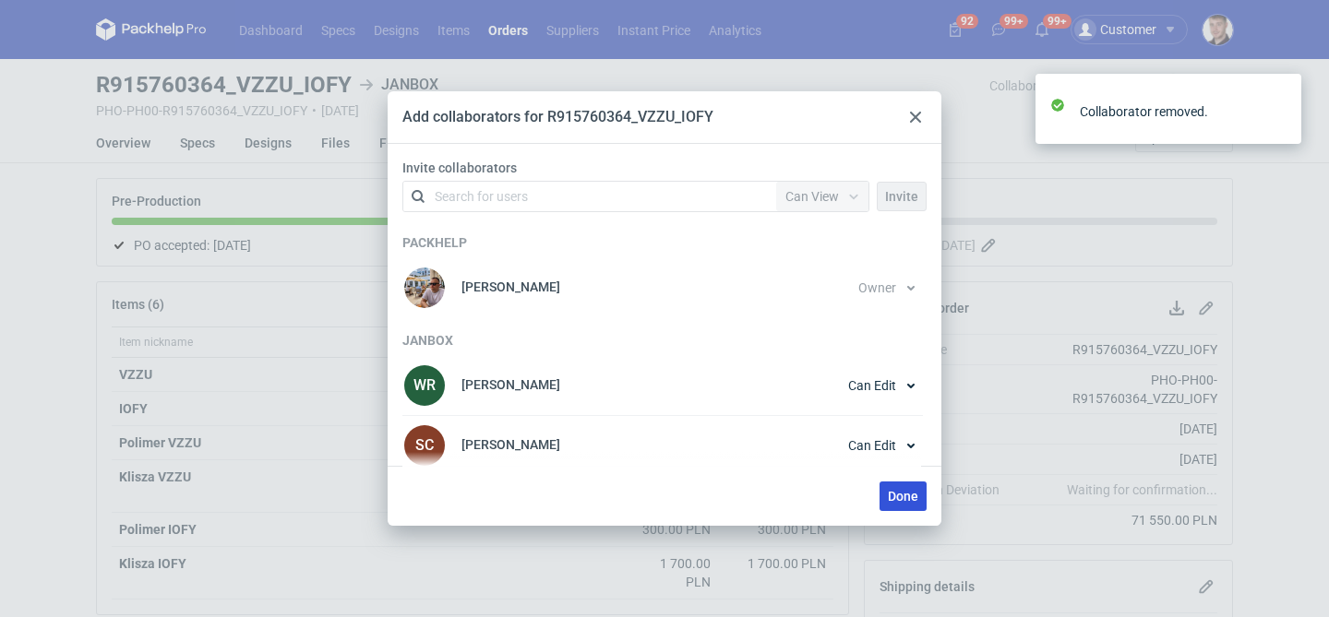
click at [902, 492] on span "Done" at bounding box center [903, 496] width 30 height 13
